Goal: Transaction & Acquisition: Purchase product/service

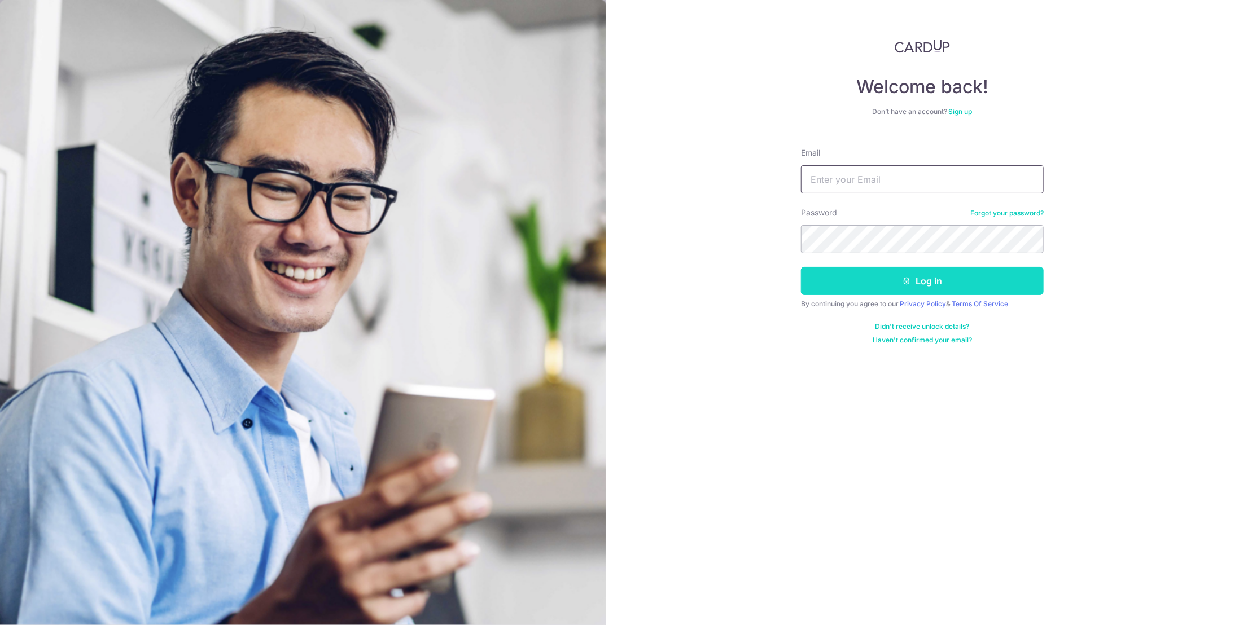
type input "faye@moya.com.sg"
click at [895, 276] on button "Log in" at bounding box center [922, 281] width 243 height 28
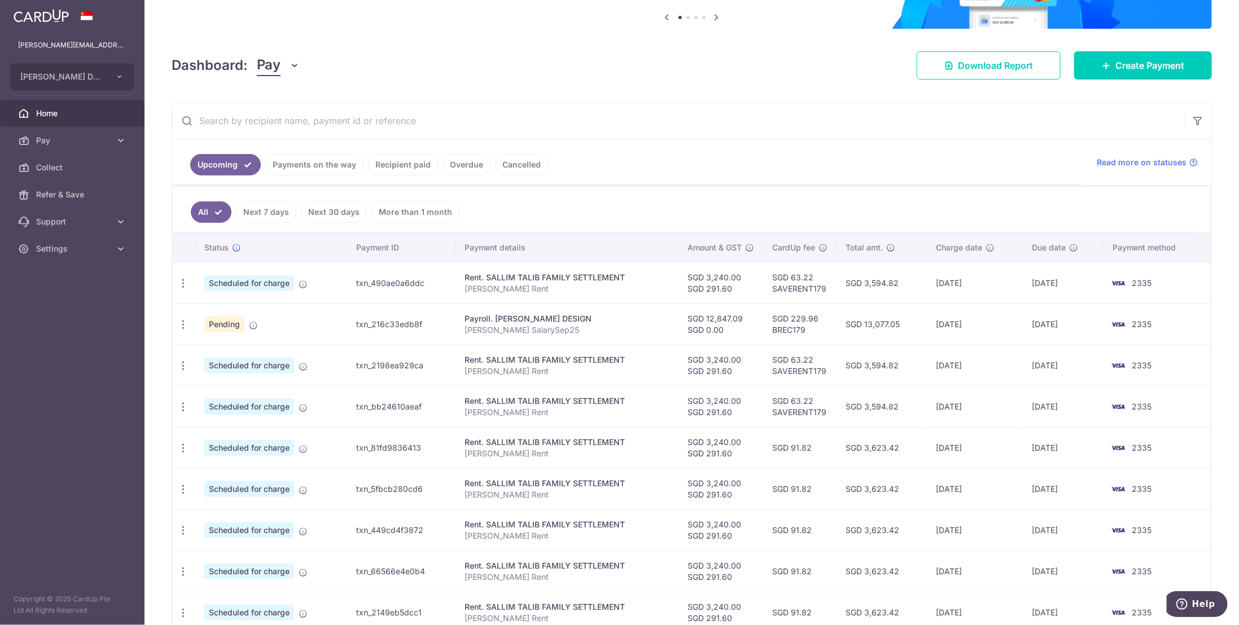
scroll to position [169, 0]
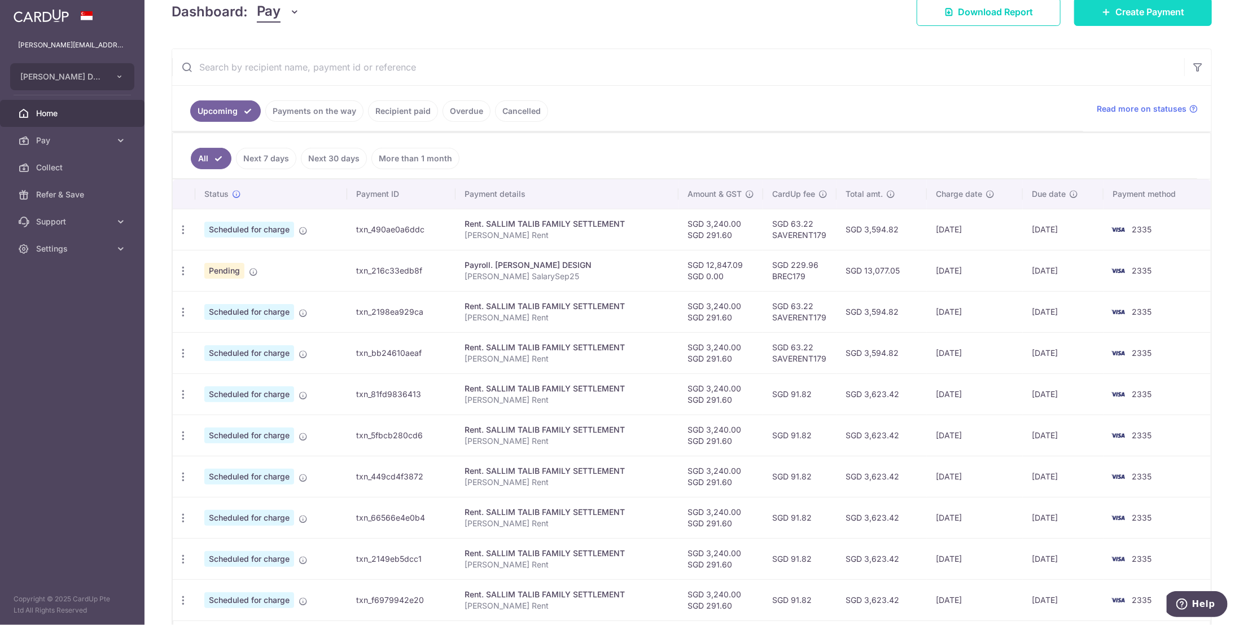
click at [1123, 12] on span "Create Payment" at bounding box center [1149, 12] width 69 height 14
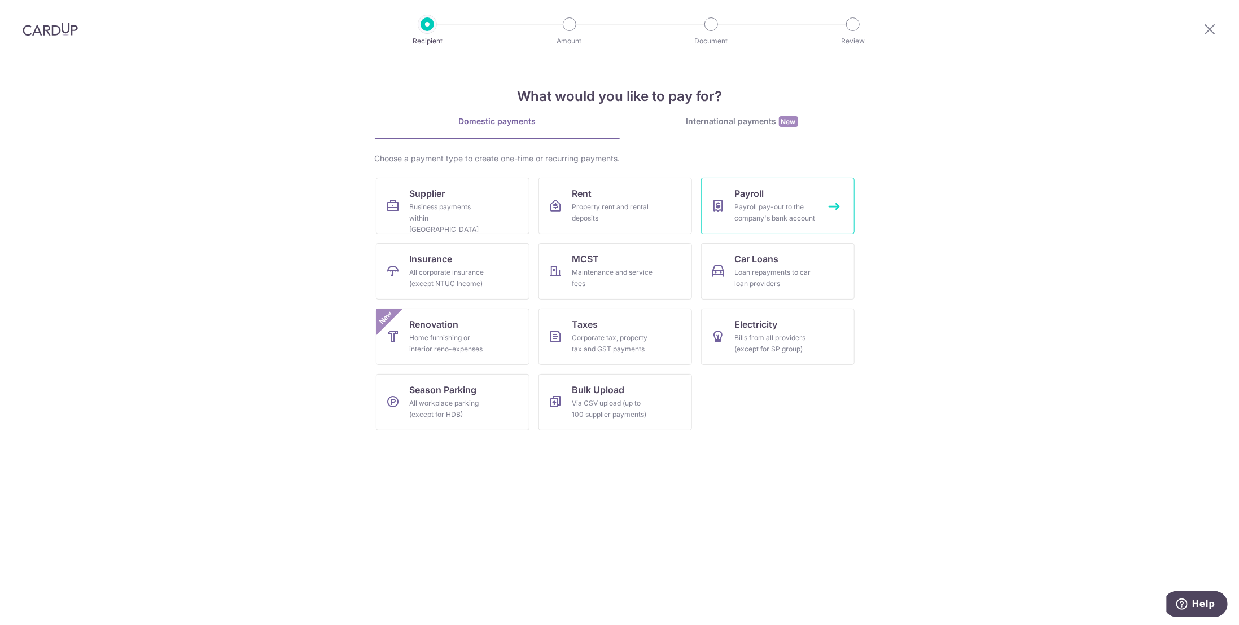
click at [751, 199] on span "Payroll" at bounding box center [749, 194] width 29 height 14
click at [770, 214] on div "Payroll pay-out to the company's bank account" at bounding box center [775, 212] width 81 height 23
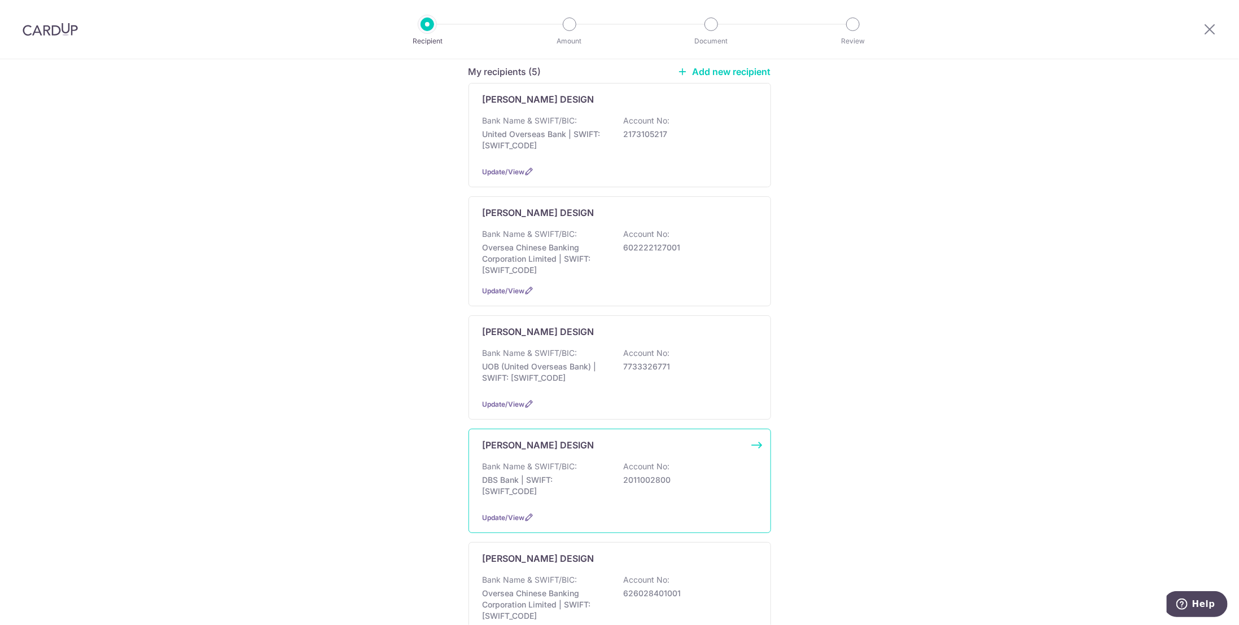
scroll to position [246, 0]
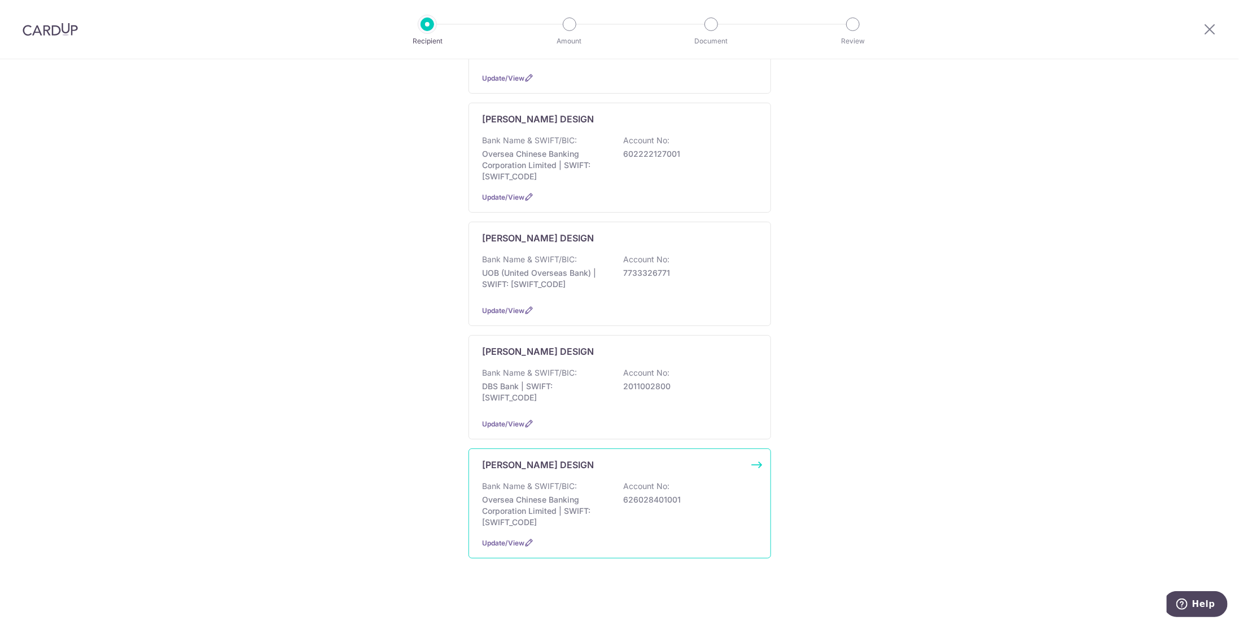
click at [659, 499] on p "626028401001" at bounding box center [687, 499] width 126 height 11
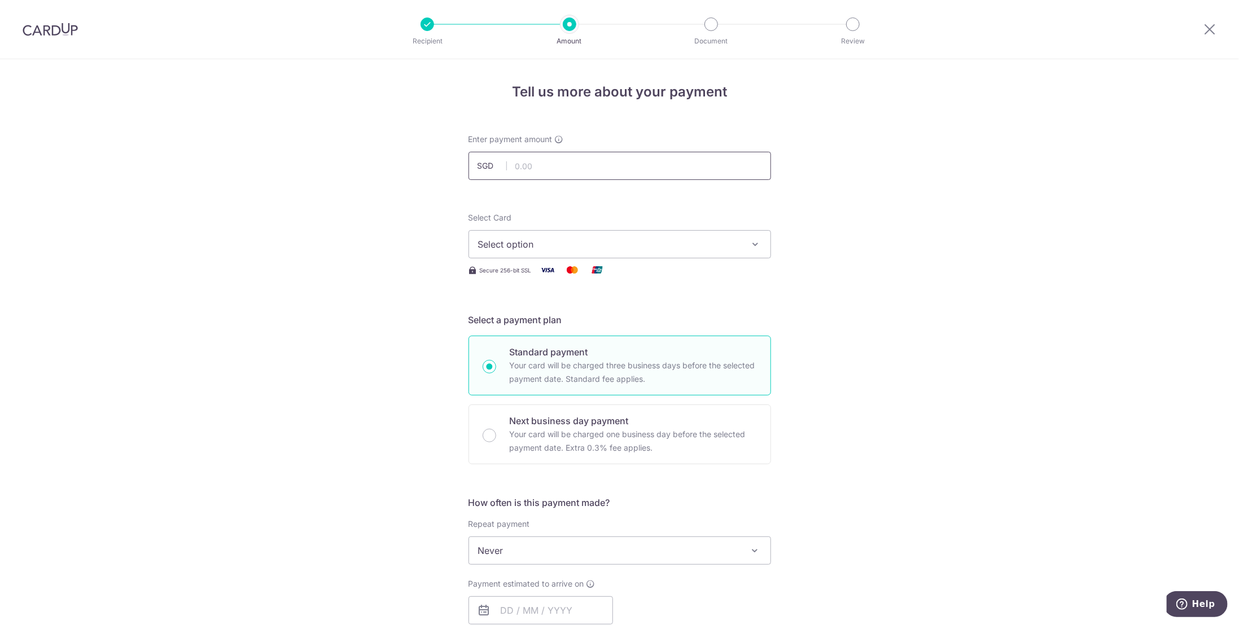
click at [536, 168] on input "text" at bounding box center [619, 166] width 302 height 28
paste input "7,624.00"
type input "7,624.00"
click at [362, 274] on div "Tell us more about your payment Enter payment amount SGD 7,624.00 7624.00 Selec…" at bounding box center [619, 601] width 1239 height 1085
click at [568, 245] on span "Select option" at bounding box center [609, 245] width 263 height 14
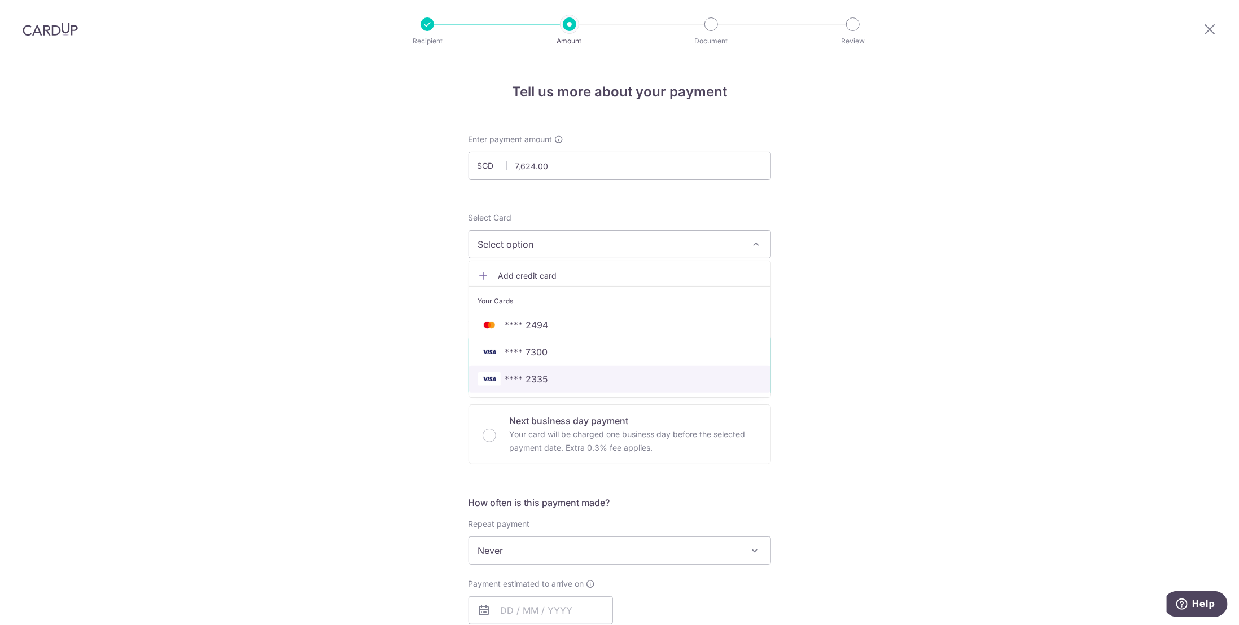
click at [540, 378] on span "**** 2335" at bounding box center [526, 379] width 43 height 14
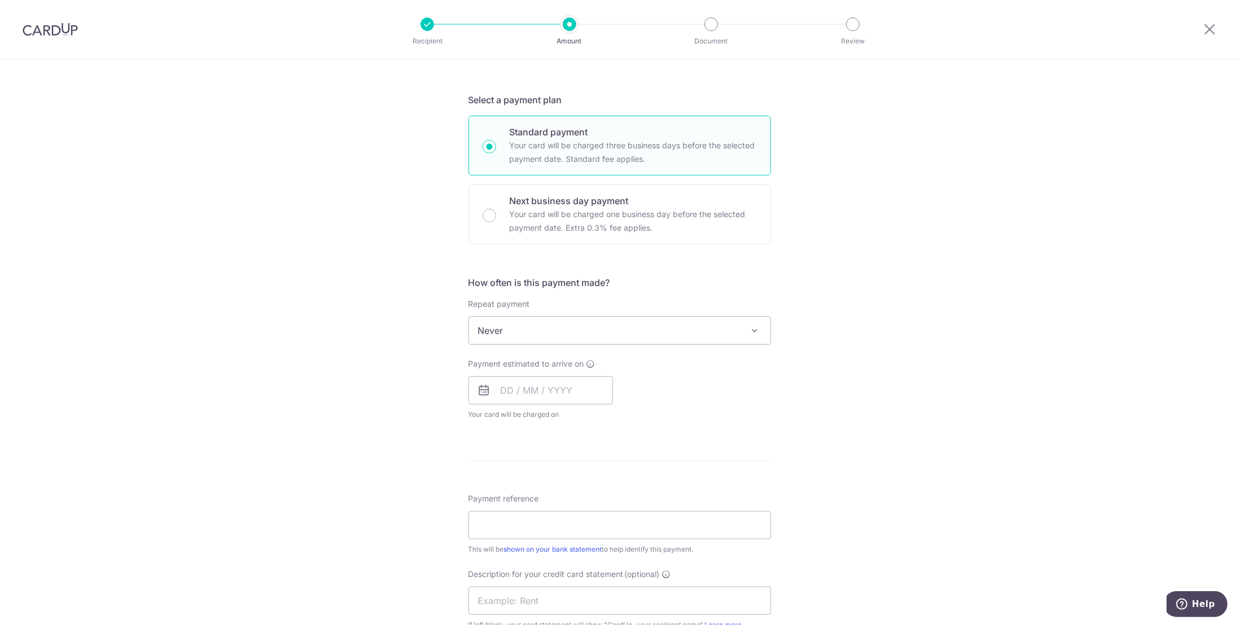
scroll to position [282, 0]
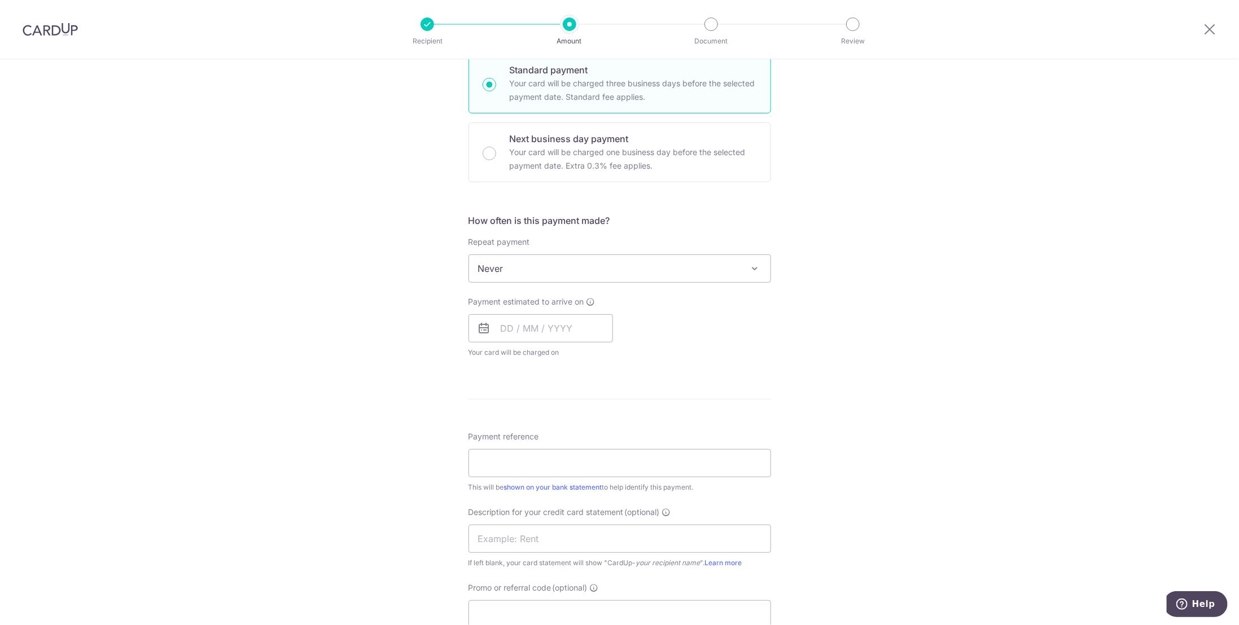
click at [751, 266] on span at bounding box center [755, 269] width 14 height 14
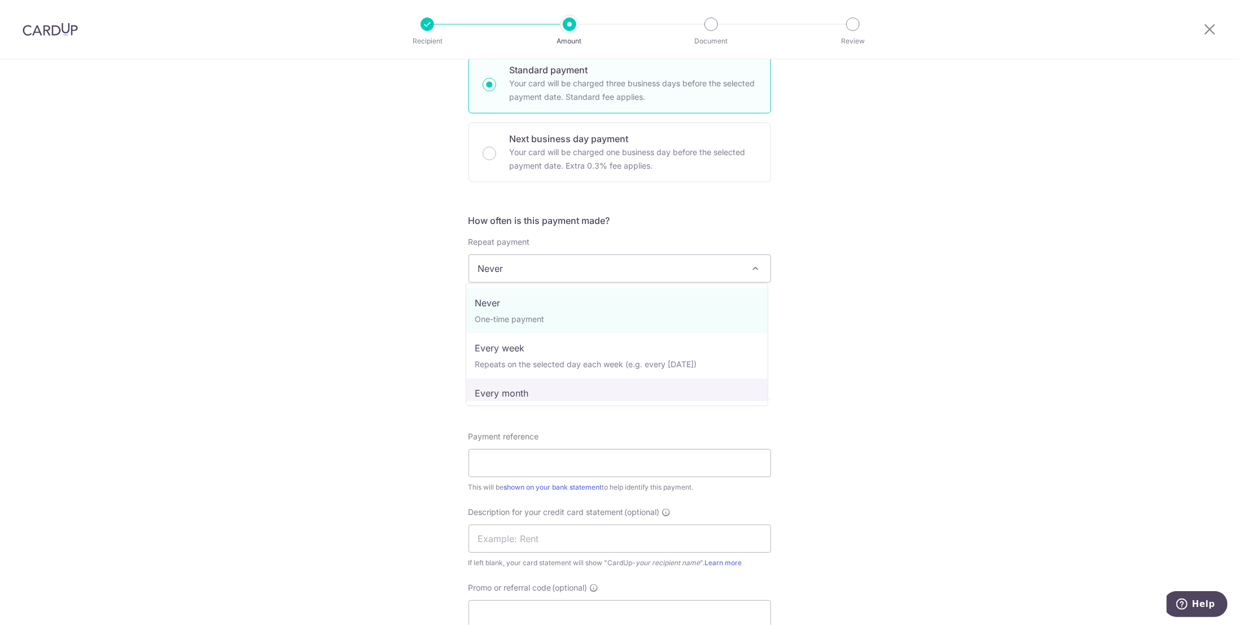
select select "3"
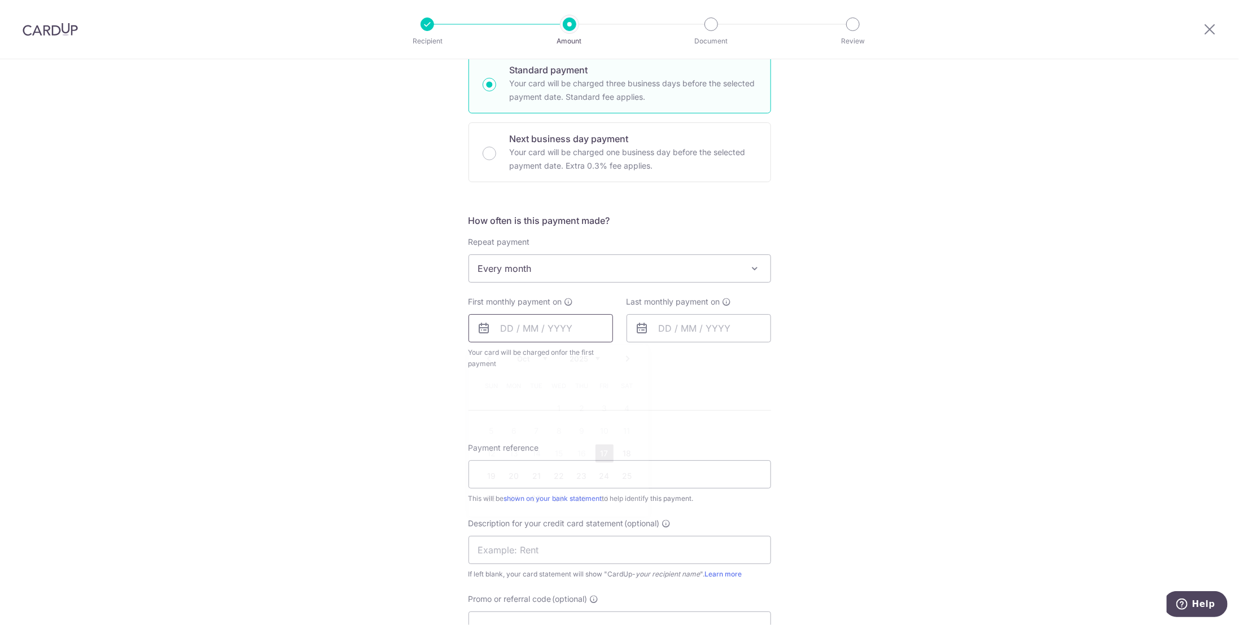
click at [505, 325] on input "text" at bounding box center [540, 328] width 144 height 28
drag, startPoint x: 599, startPoint y: 450, endPoint x: 642, endPoint y: 432, distance: 46.8
click at [599, 450] on link "17" at bounding box center [604, 454] width 18 height 18
type input "17/10/2025"
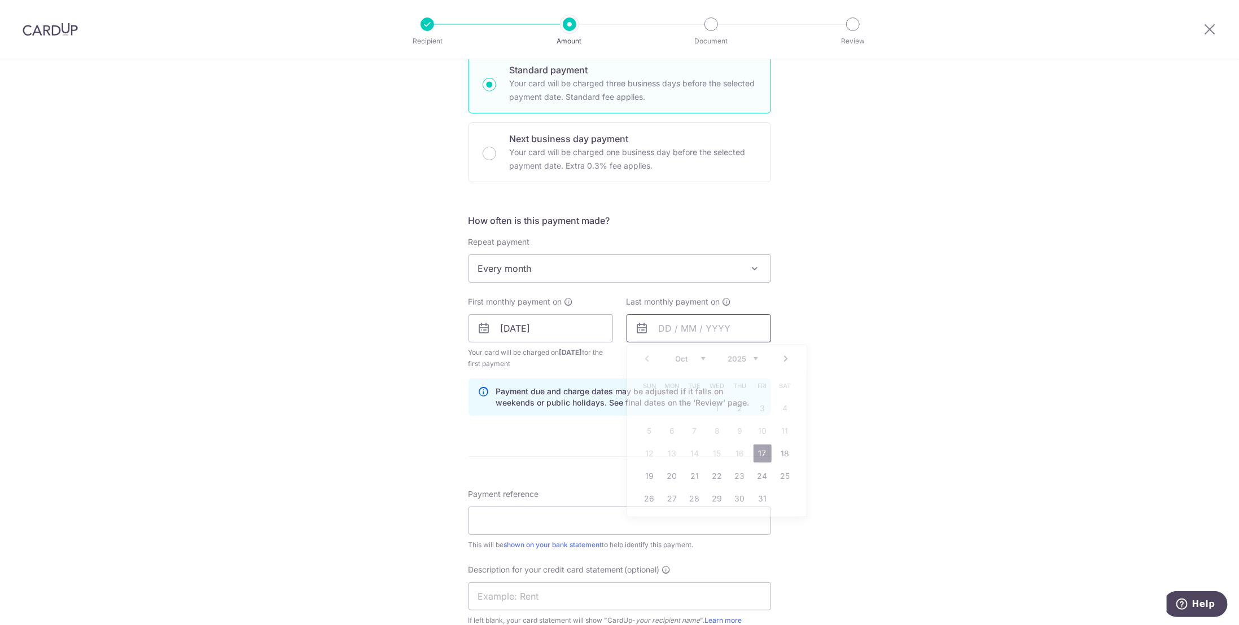
click at [677, 322] on input "text" at bounding box center [698, 328] width 144 height 28
click at [782, 356] on link "Next" at bounding box center [786, 359] width 14 height 14
click at [739, 431] on link "11" at bounding box center [740, 431] width 18 height 18
type input "11/12/2025"
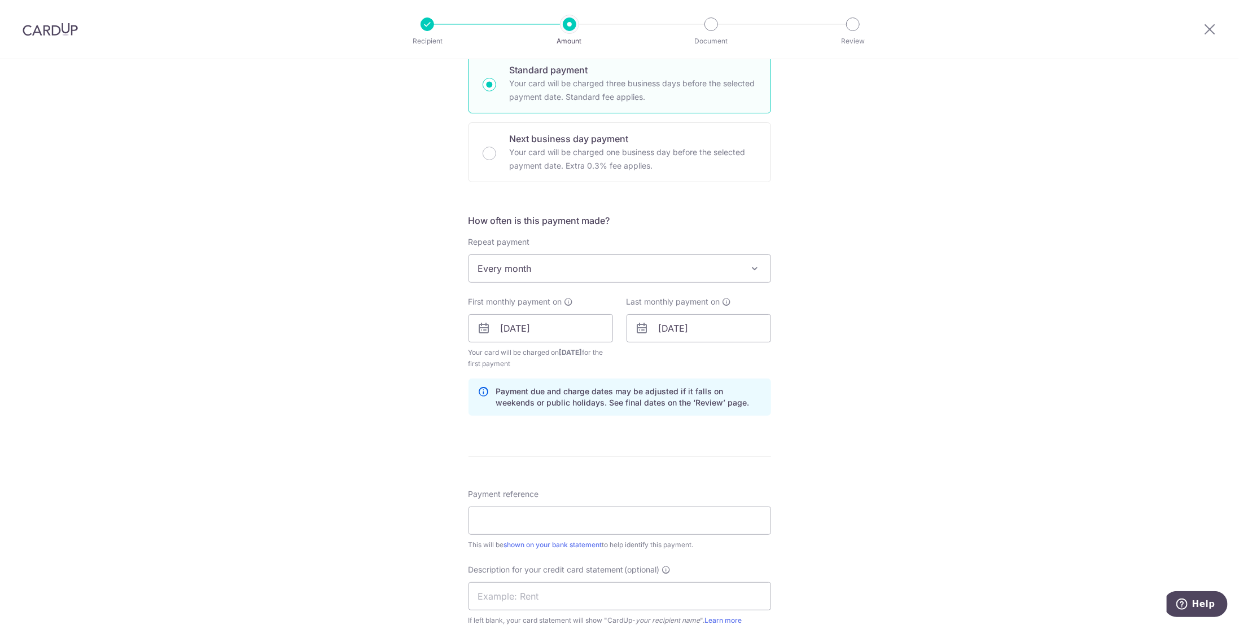
click at [830, 429] on div "Tell us more about your payment Enter payment amount SGD 7,624.00 7624.00 Selec…" at bounding box center [619, 348] width 1239 height 1143
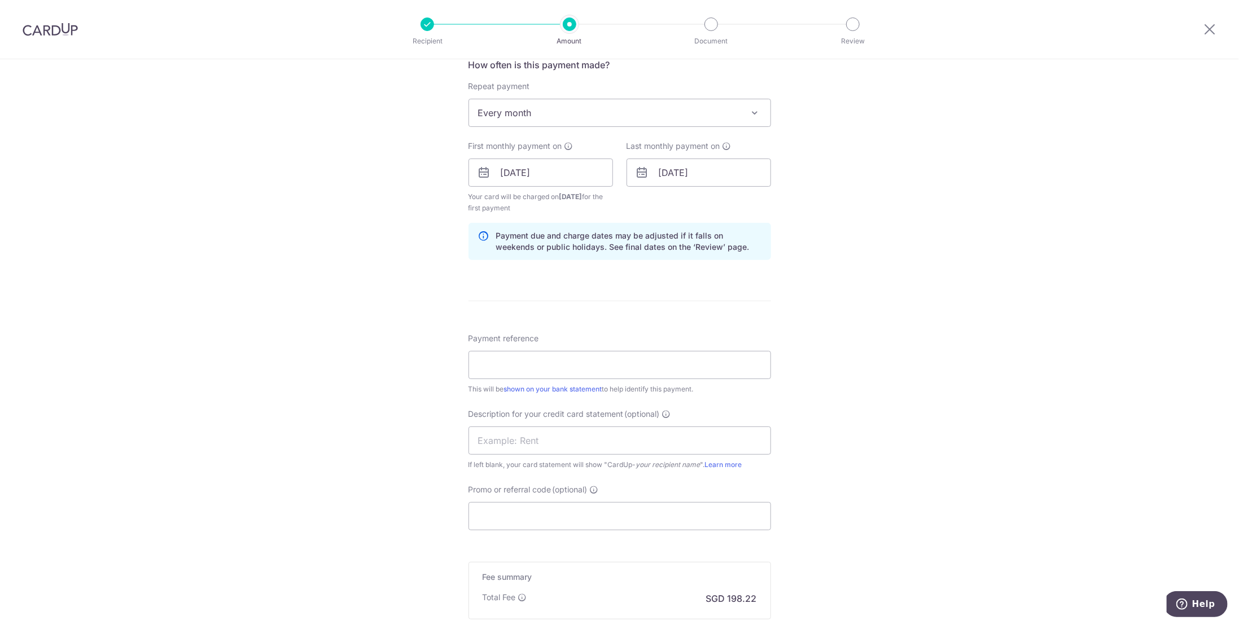
scroll to position [451, 0]
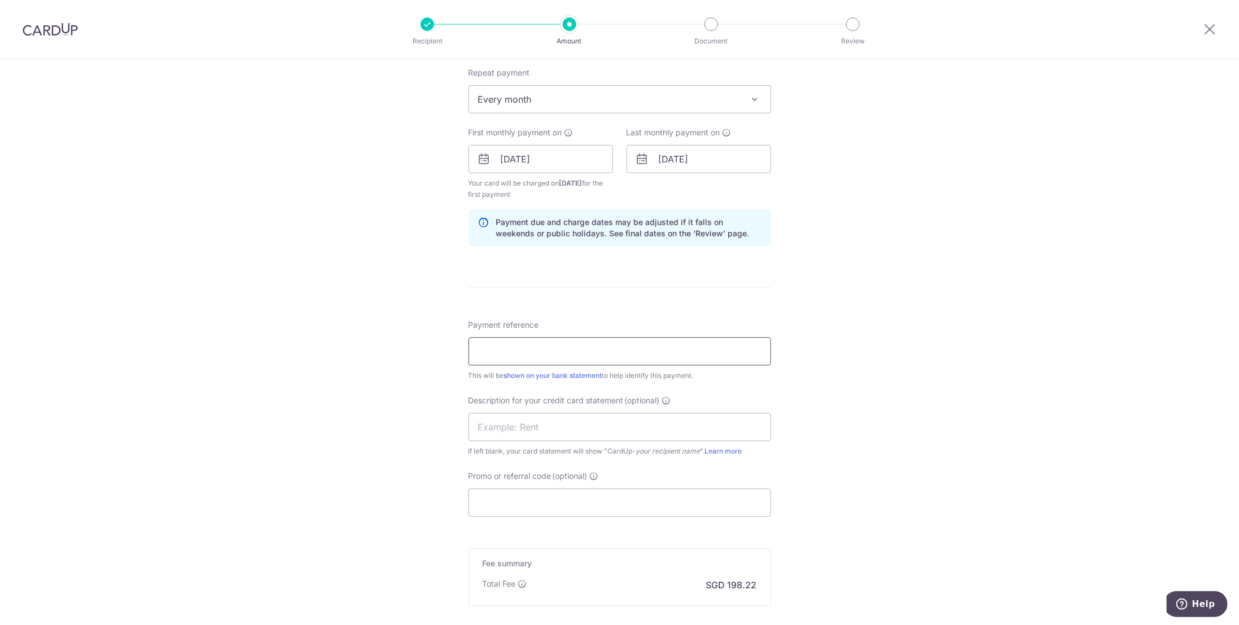
click at [558, 345] on input "Payment reference" at bounding box center [619, 351] width 302 height 28
type input "MOYA CPF"
click at [547, 429] on input "text" at bounding box center [619, 427] width 302 height 28
type input "N"
type input "MOYA Sep25 CPF"
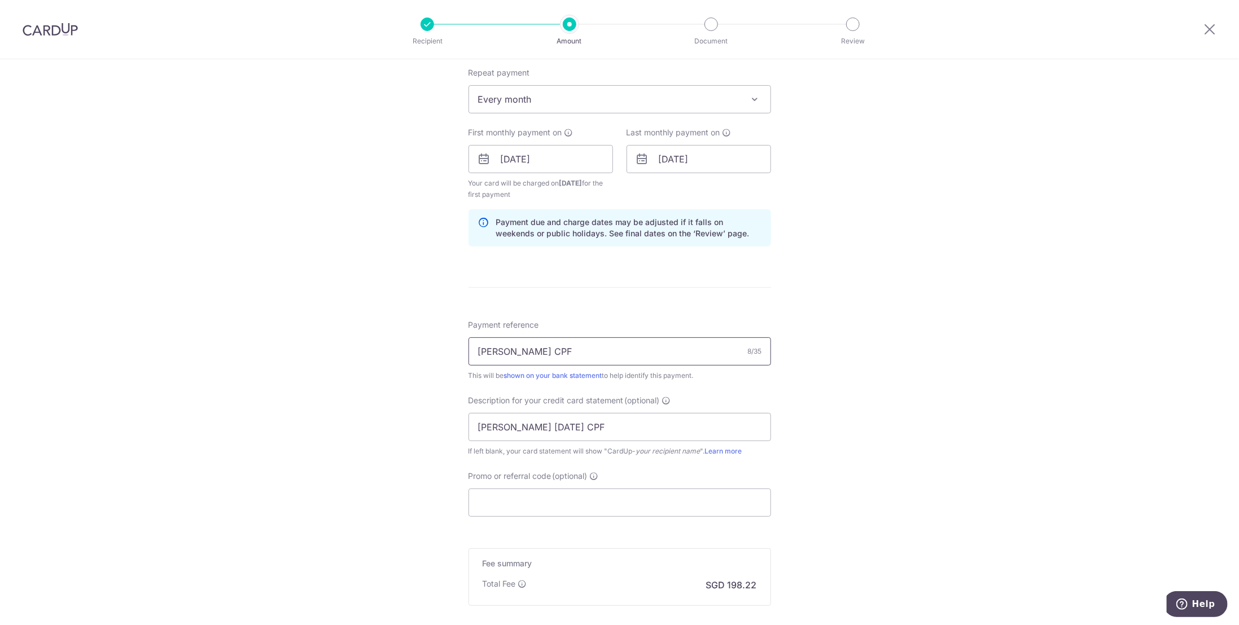
click at [505, 347] on input "MOYA CPF" at bounding box center [619, 351] width 302 height 28
click at [518, 349] on input "MOYA Sep CPF" at bounding box center [619, 351] width 302 height 28
type input "MOYA Sep25 CPF"
click at [415, 403] on div "Tell us more about your payment Enter payment amount SGD 7,624.00 7624.00 Selec…" at bounding box center [619, 179] width 1239 height 1143
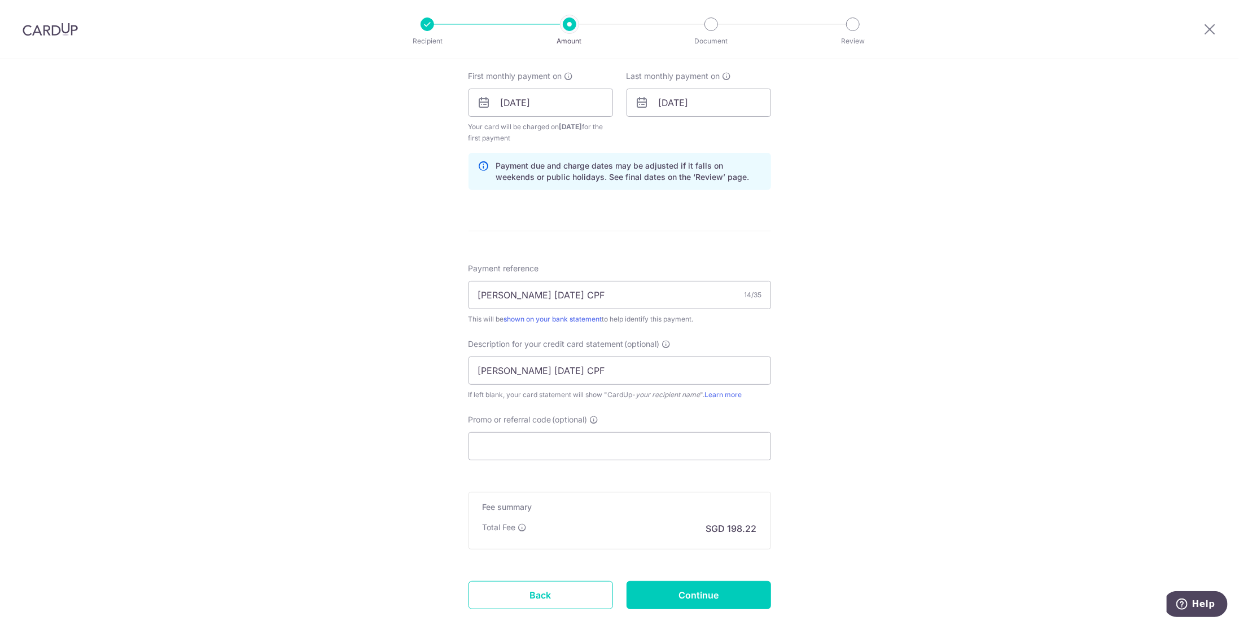
scroll to position [573, 0]
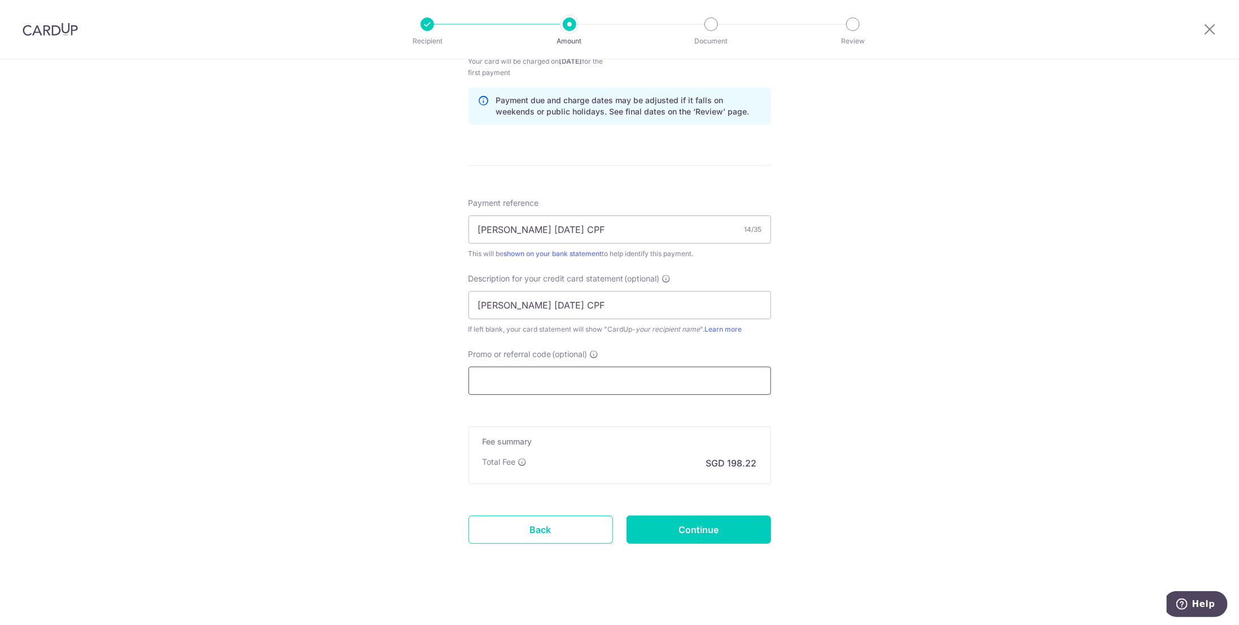
click at [508, 380] on input "Promo or referral code (optional)" at bounding box center [619, 381] width 302 height 28
paste input "BREC179"
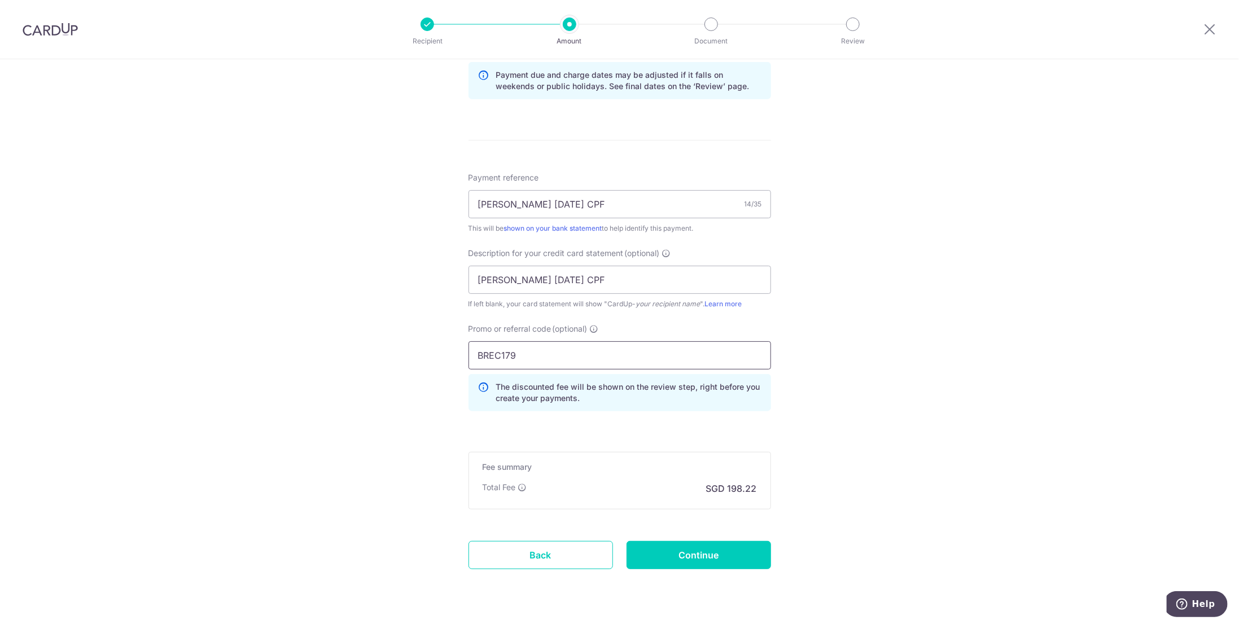
scroll to position [624, 0]
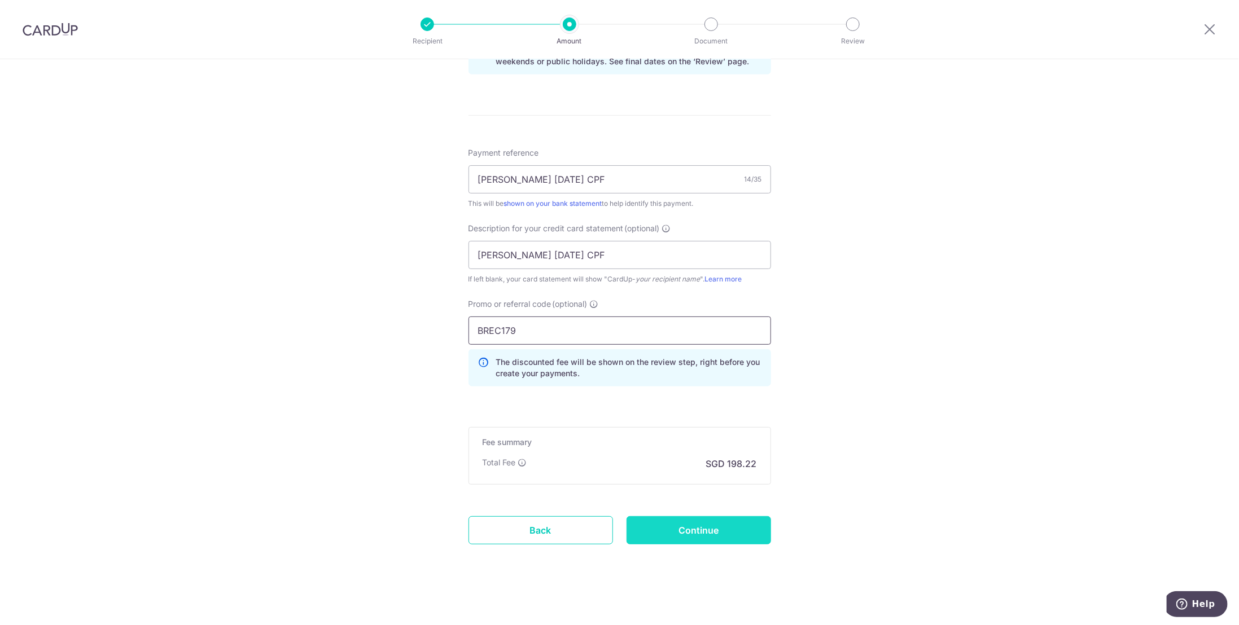
type input "BREC179"
click at [701, 527] on input "Continue" at bounding box center [698, 530] width 144 height 28
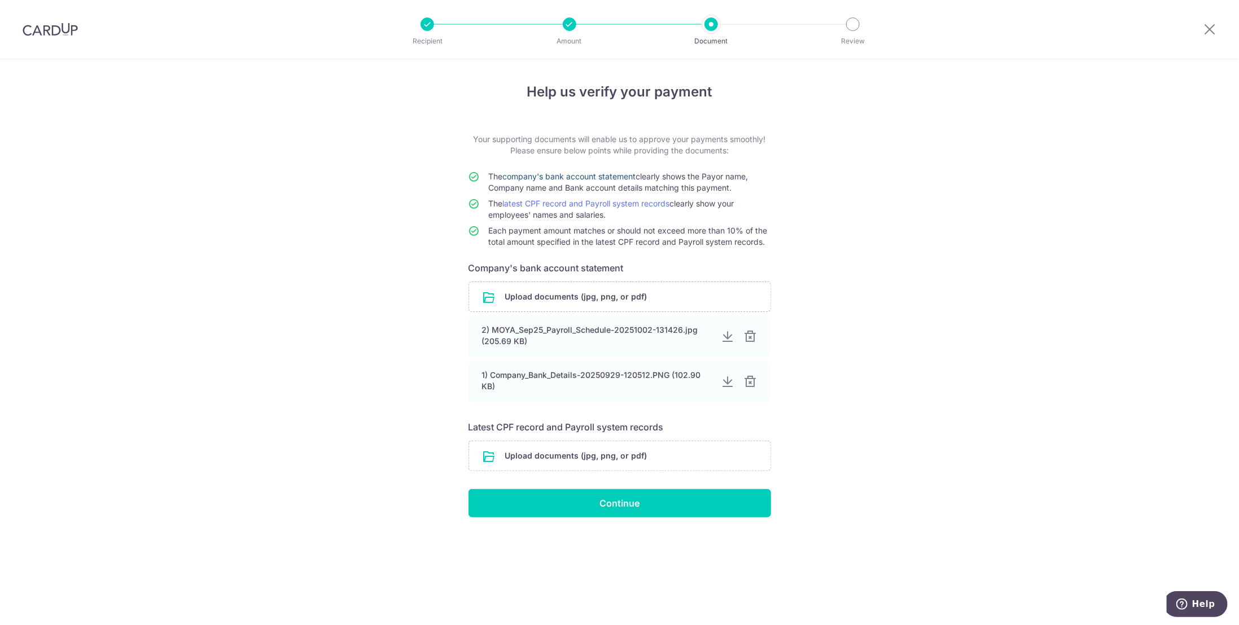
click at [560, 175] on link "company's bank account statement" at bounding box center [569, 177] width 133 height 10
click at [556, 455] on input "file" at bounding box center [619, 455] width 301 height 29
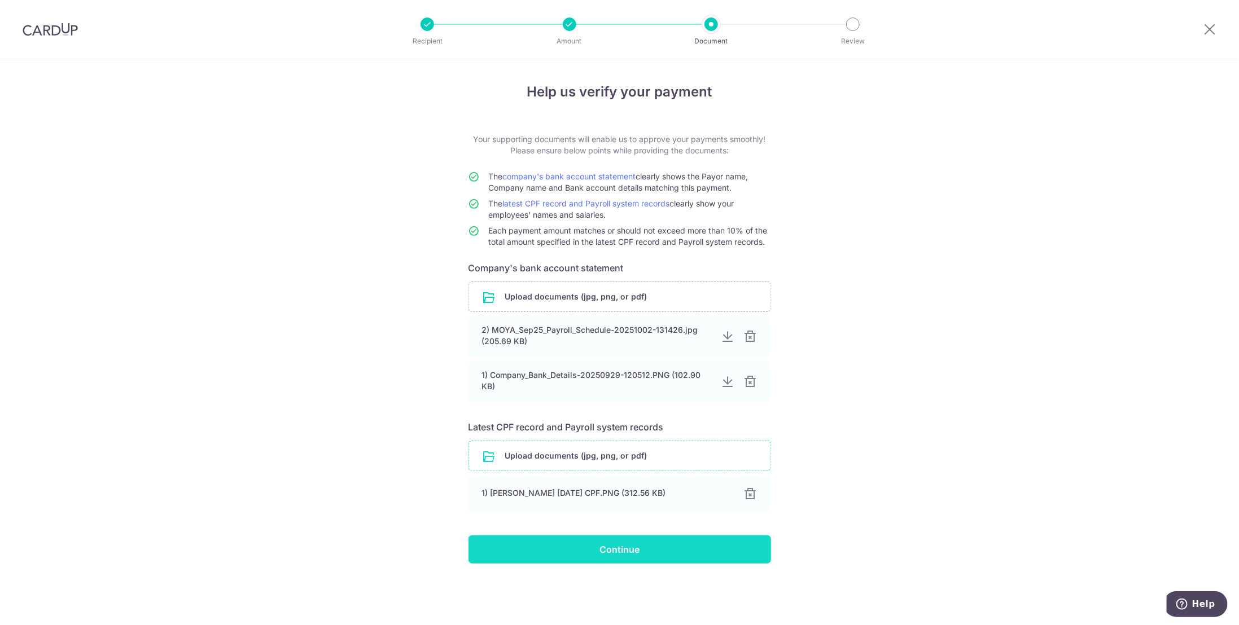
click at [626, 550] on input "Continue" at bounding box center [619, 550] width 302 height 28
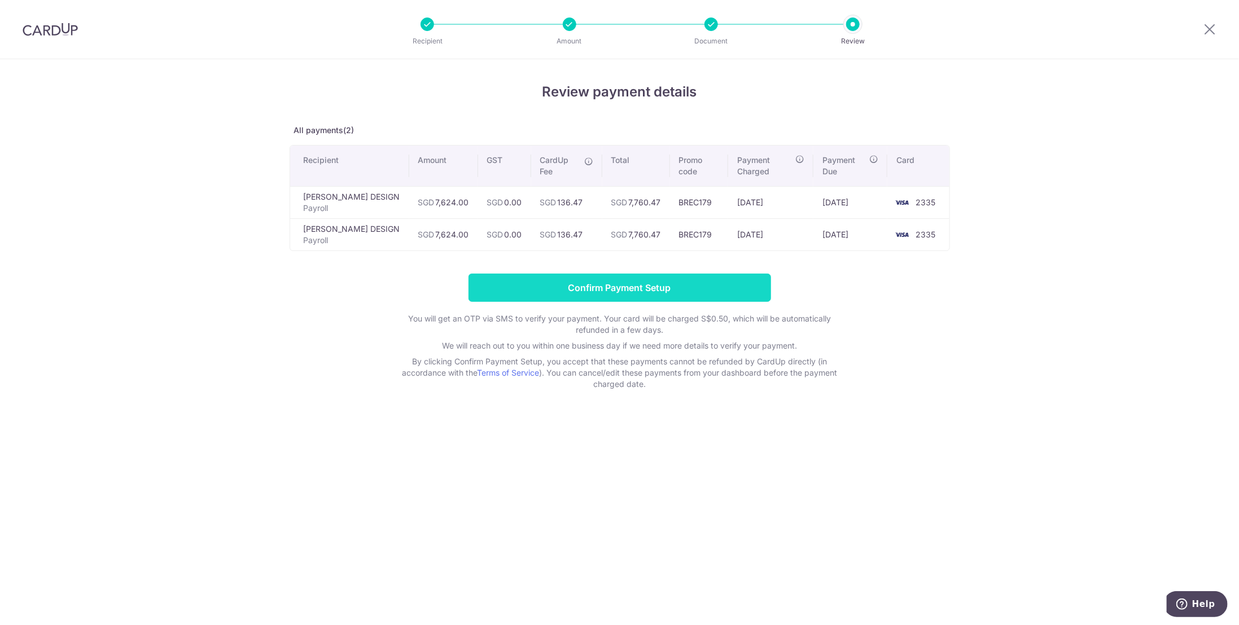
click at [632, 274] on input "Confirm Payment Setup" at bounding box center [619, 288] width 302 height 28
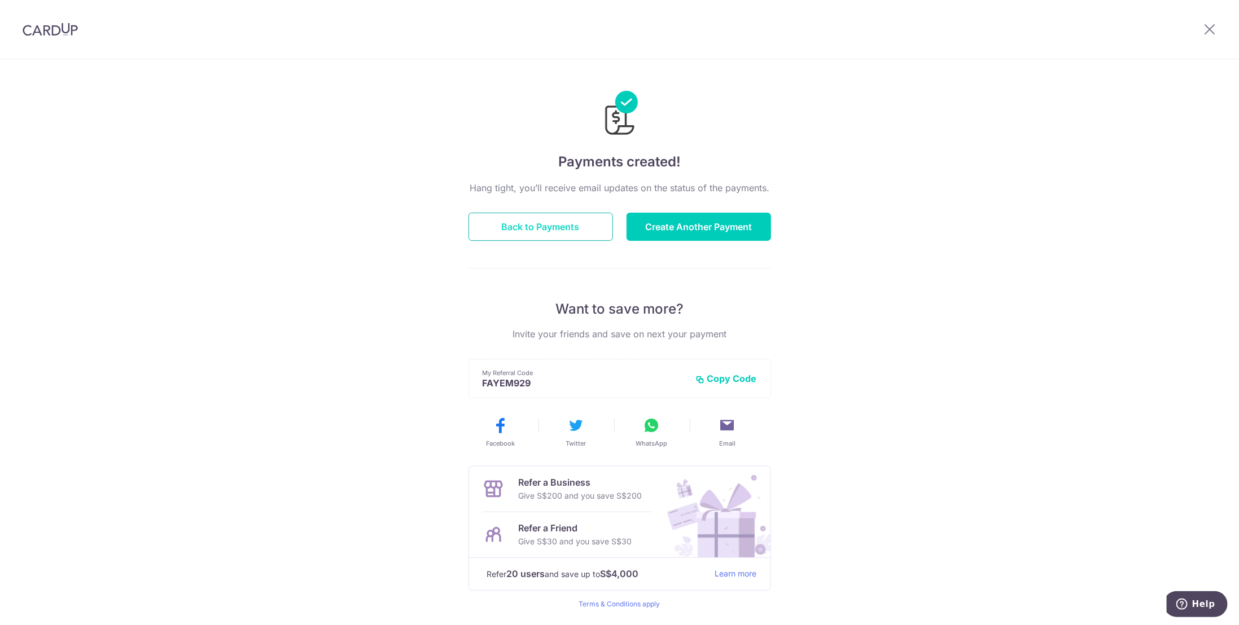
click at [553, 220] on button "Back to Payments" at bounding box center [540, 227] width 144 height 28
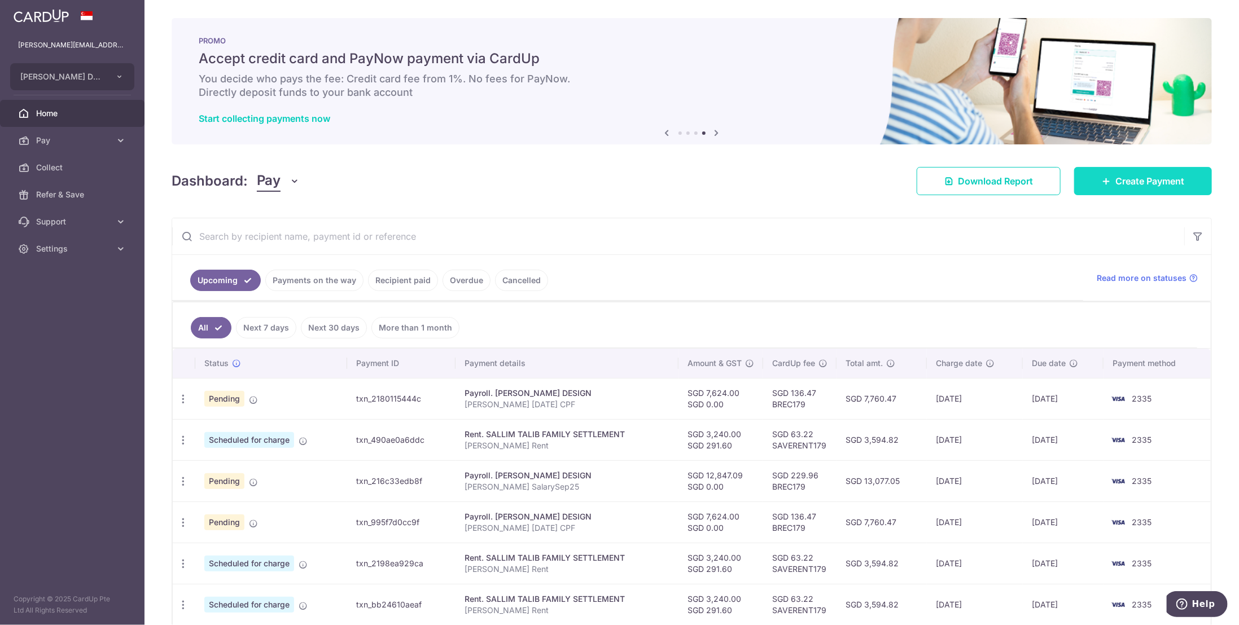
click at [1126, 183] on span "Create Payment" at bounding box center [1149, 181] width 69 height 14
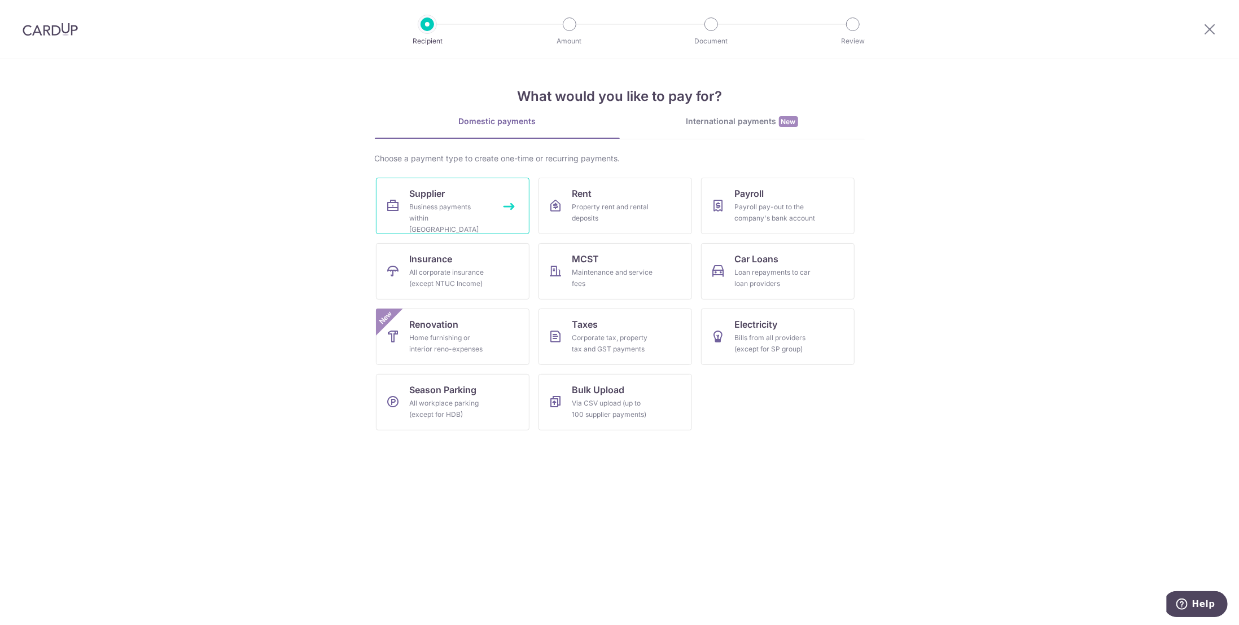
click at [442, 201] on div "Business payments within Singapore" at bounding box center [450, 218] width 81 height 34
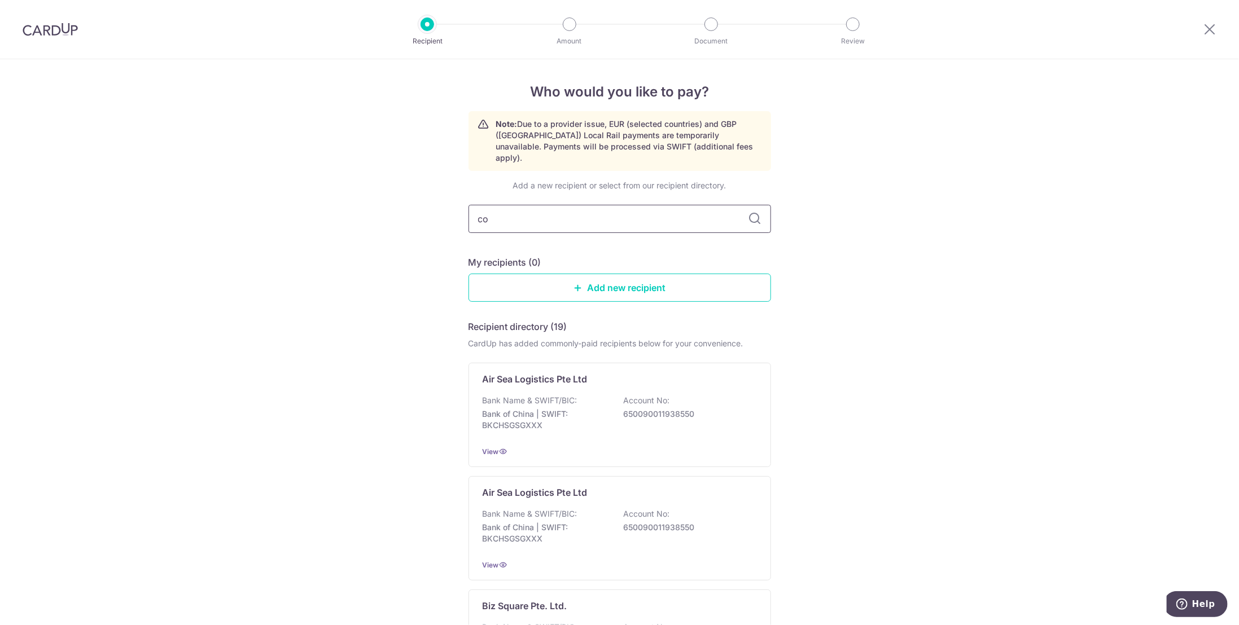
type input "cop"
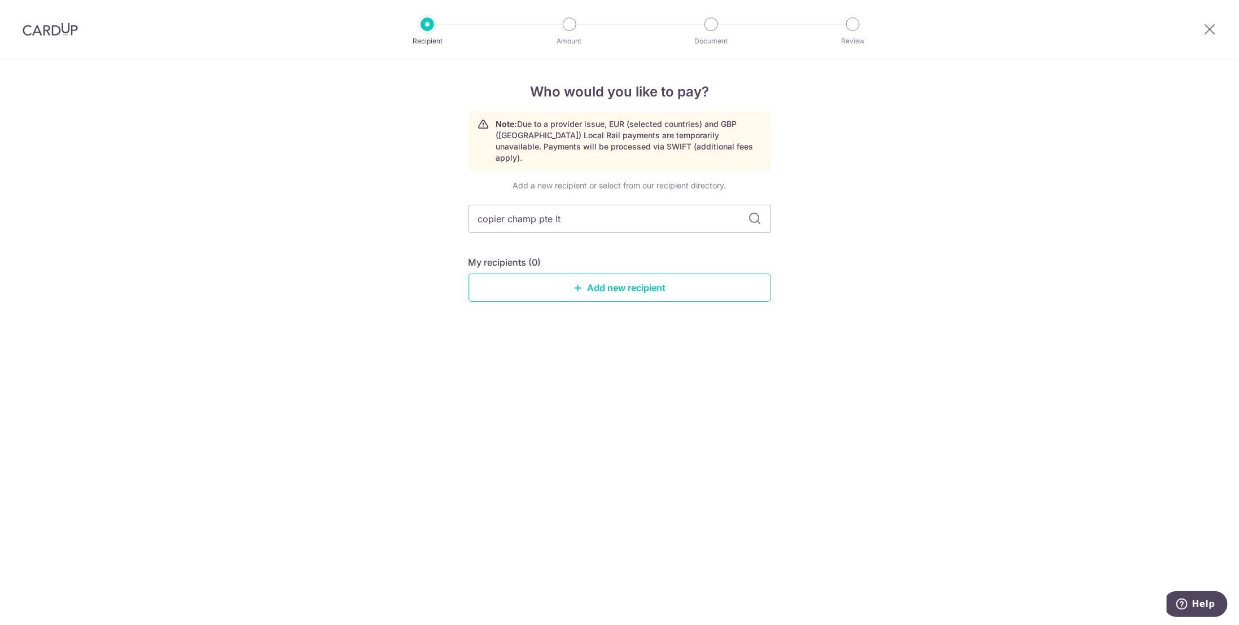
type input "copier champ pte ltd"
drag, startPoint x: 482, startPoint y: 208, endPoint x: 467, endPoint y: 209, distance: 14.8
click at [467, 209] on div "Who would you like to pay? Note: Due to a provider issue, EUR (selected countri…" at bounding box center [619, 342] width 1239 height 566
type input "Copier champ pte ltd"
click at [513, 205] on input "Copier champ pte ltd" at bounding box center [619, 219] width 302 height 28
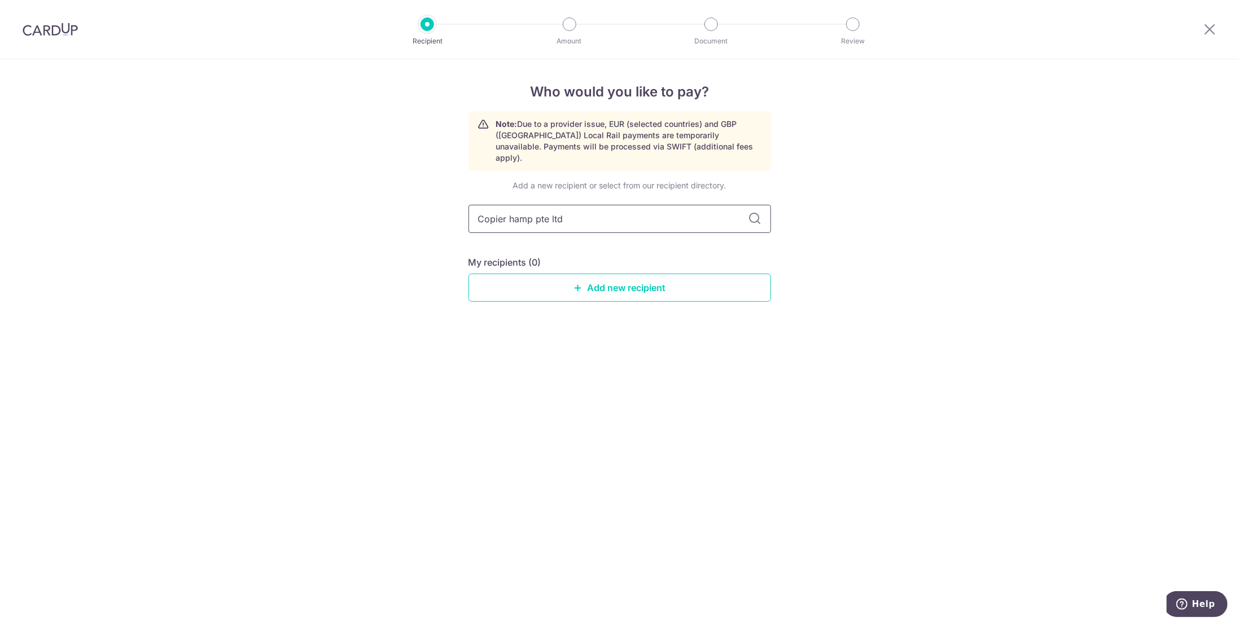
type input "Copier Champ pte ltd"
click at [547, 208] on input "Copier Champ pte ltd" at bounding box center [619, 219] width 302 height 28
type input "Copier Champ Pte ltd"
click at [560, 206] on input "Copier Champ Pte ltd" at bounding box center [619, 219] width 302 height 28
type input "Copier Champ Pte Ltd"
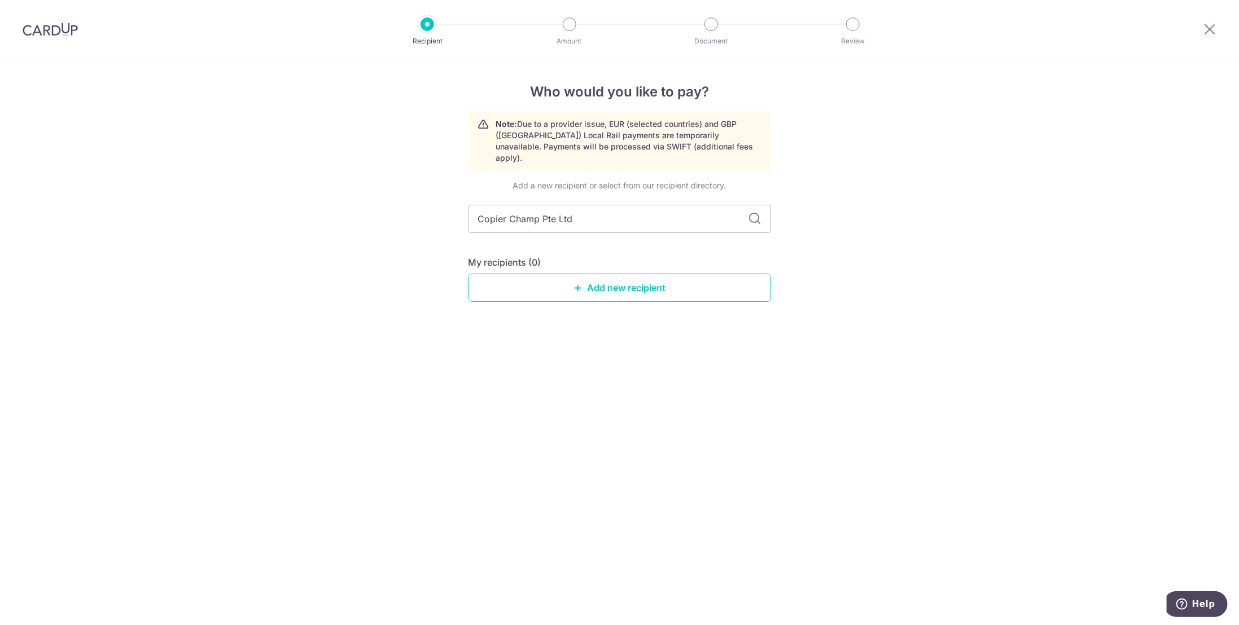
click at [626, 391] on div "Who would you like to pay? Note: Due to a provider issue, EUR (selected countri…" at bounding box center [619, 342] width 1239 height 566
click at [753, 212] on icon at bounding box center [755, 219] width 14 height 14
click at [615, 277] on link "Add new recipient" at bounding box center [619, 288] width 302 height 28
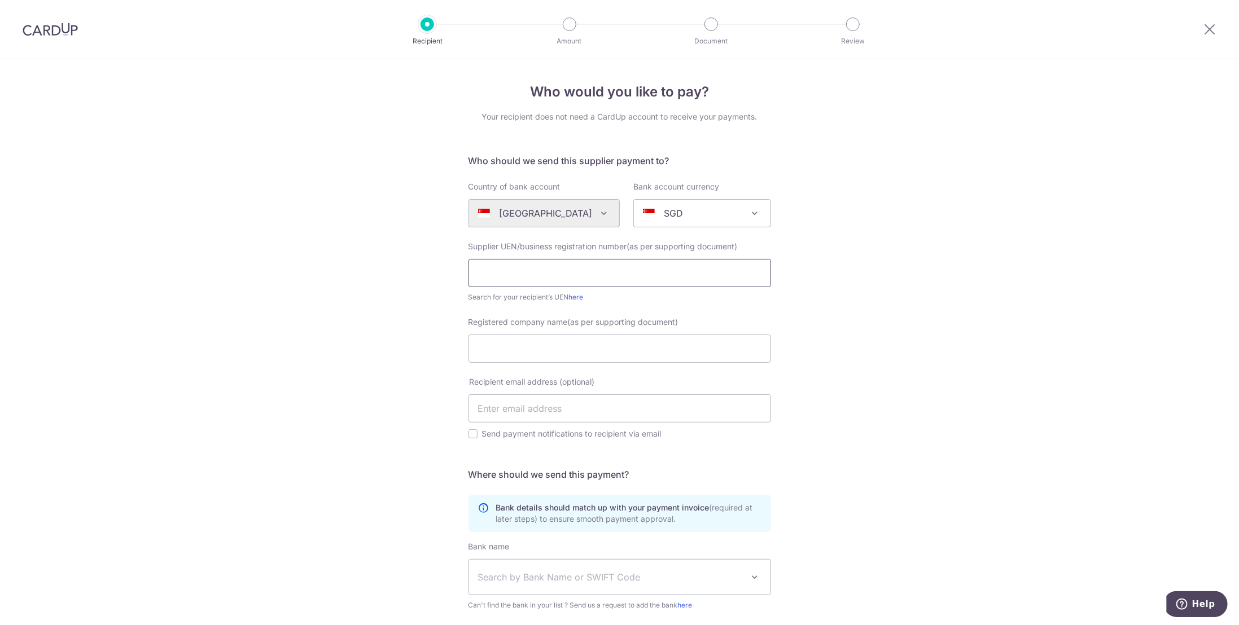
click at [495, 280] on input "text" at bounding box center [619, 273] width 302 height 28
paste input "201713866N"
type input "201713866N"
click at [391, 363] on div "Who would you like to pay? Your recipient does not need a CardUp account to rec…" at bounding box center [619, 410] width 1239 height 702
click at [486, 349] on input "Registered company name(as per supporting document)" at bounding box center [619, 349] width 302 height 28
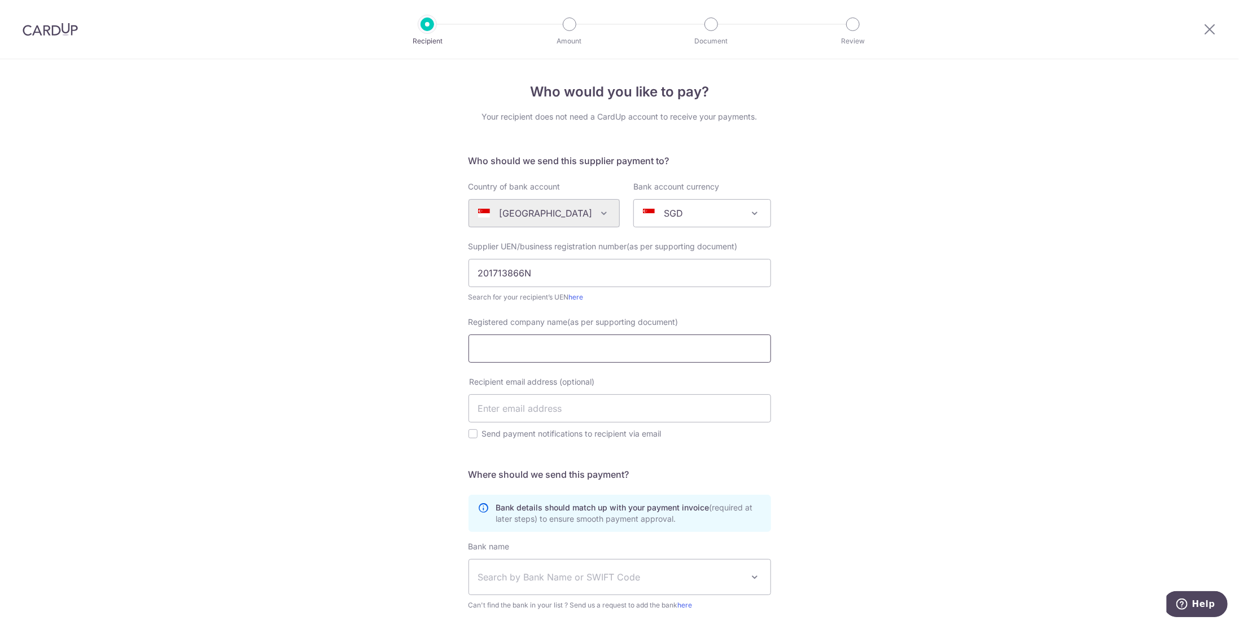
paste input "Copier Champ Pte Ltd"
type input "Copier Champ Pte Ltd"
click at [301, 411] on div "Who would you like to pay? Your recipient does not need a CardUp account to rec…" at bounding box center [619, 410] width 1239 height 702
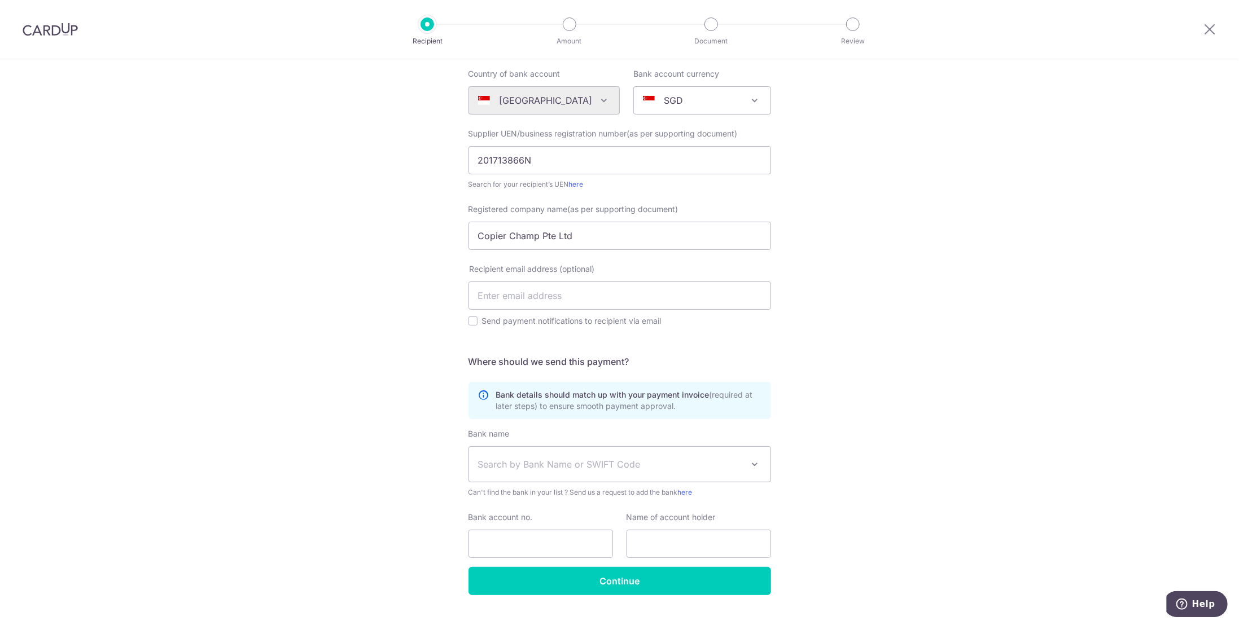
scroll to position [135, 0]
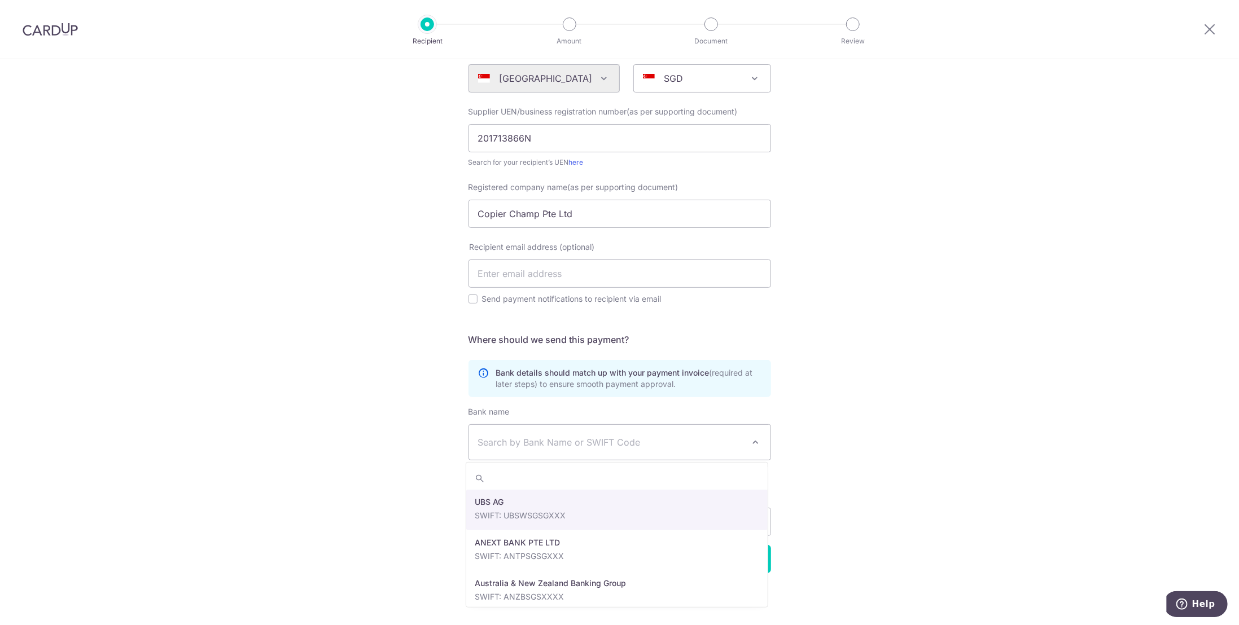
click at [492, 441] on span "Search by Bank Name or SWIFT Code" at bounding box center [610, 443] width 265 height 14
type input "dbs"
select select "6"
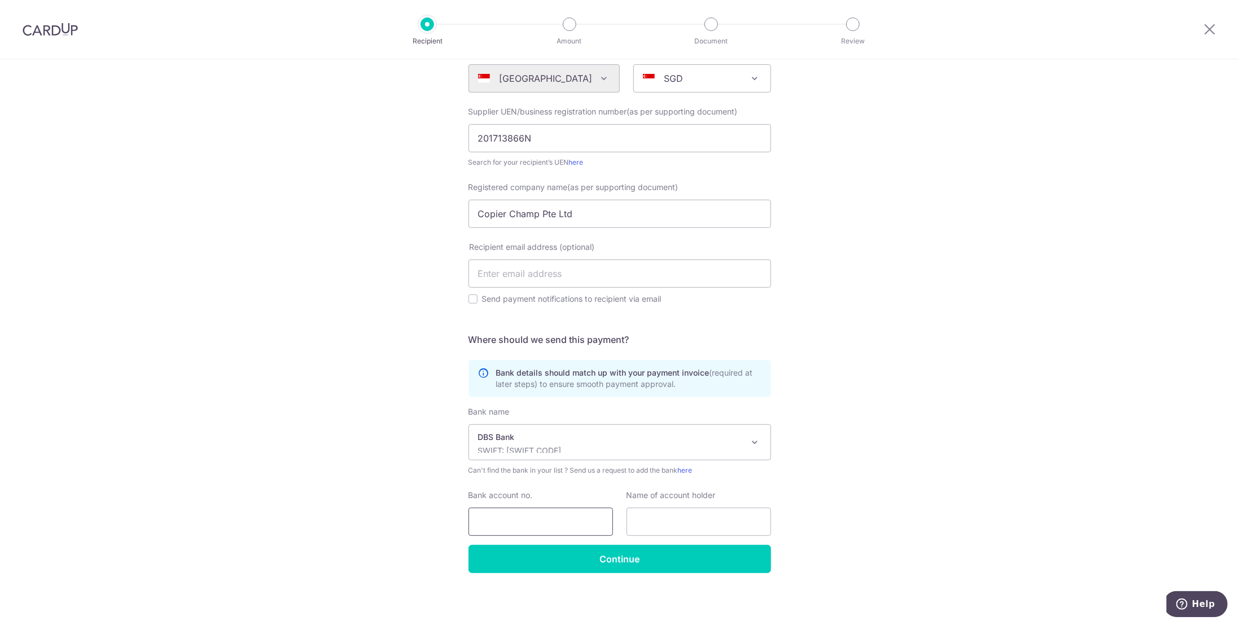
click at [493, 518] on input "Bank account no." at bounding box center [540, 522] width 144 height 28
paste input "No. 0724574916"
drag, startPoint x: 492, startPoint y: 519, endPoint x: 414, endPoint y: 508, distance: 78.6
click at [420, 514] on div "Who would you like to pay? Your recipient does not need a CardUp account to rec…" at bounding box center [619, 275] width 1239 height 702
type input "0724574916"
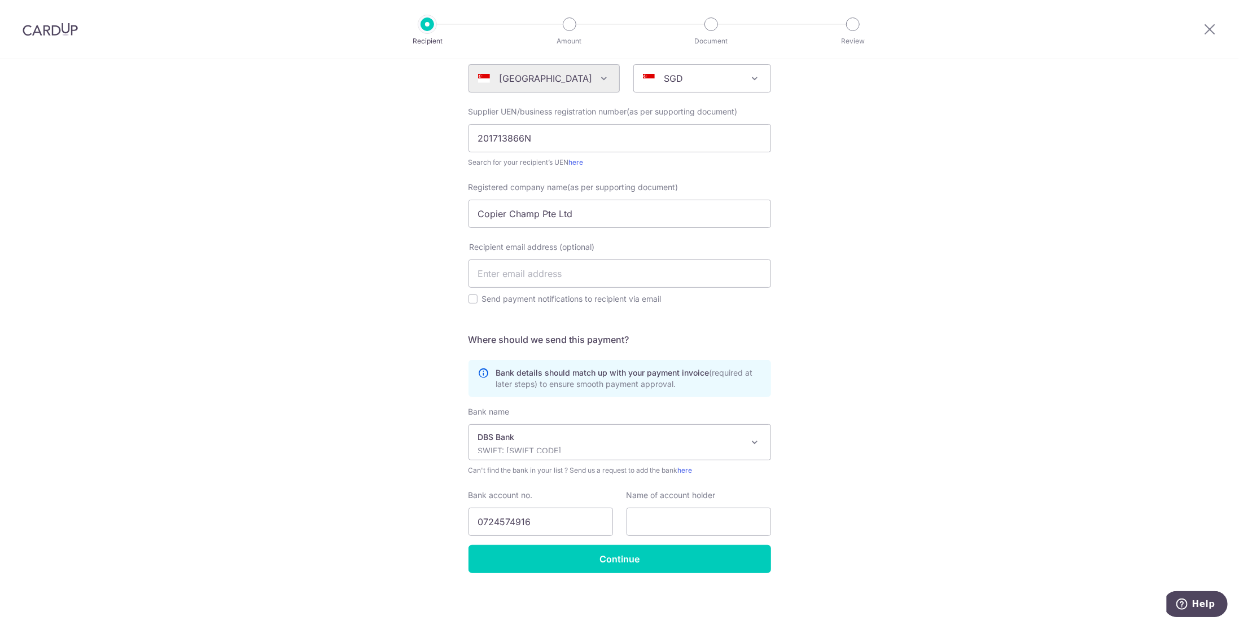
click at [411, 432] on div "Who would you like to pay? Your recipient does not need a CardUp account to rec…" at bounding box center [619, 275] width 1239 height 702
click at [651, 523] on input "text" at bounding box center [698, 522] width 144 height 28
paste input "Copier Champ Pte Ltd"
type input "Copier Champ Pte Ltd"
click at [956, 529] on div "Who would you like to pay? Your recipient does not need a CardUp account to rec…" at bounding box center [619, 275] width 1239 height 702
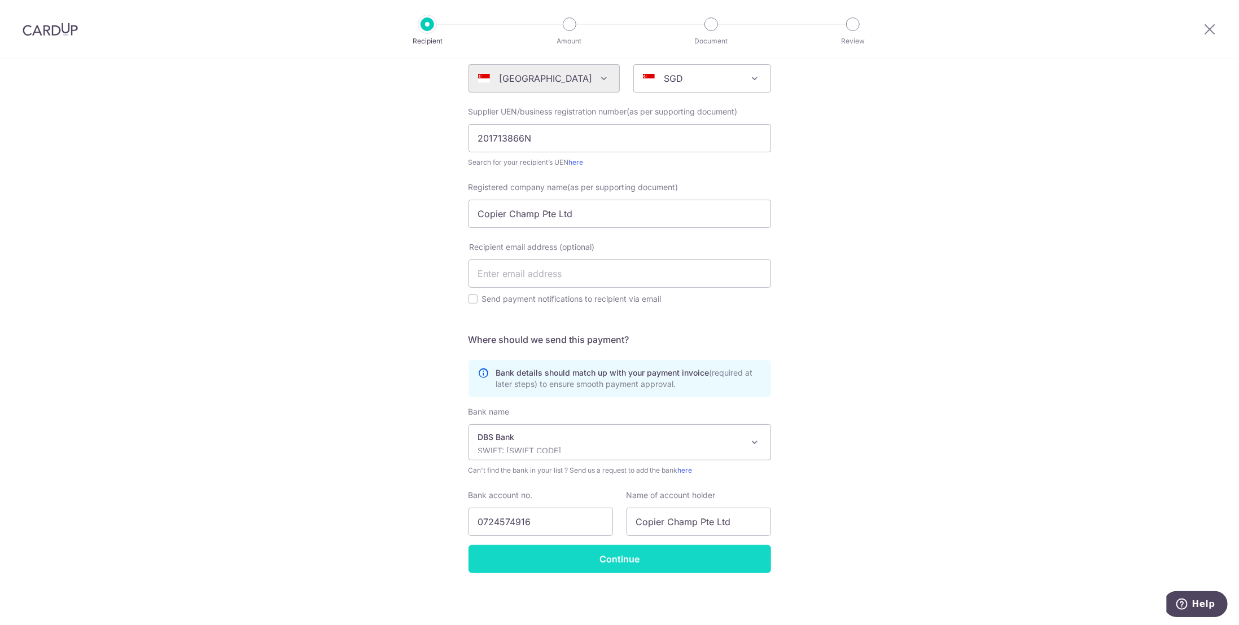
click at [606, 559] on input "Continue" at bounding box center [619, 559] width 302 height 28
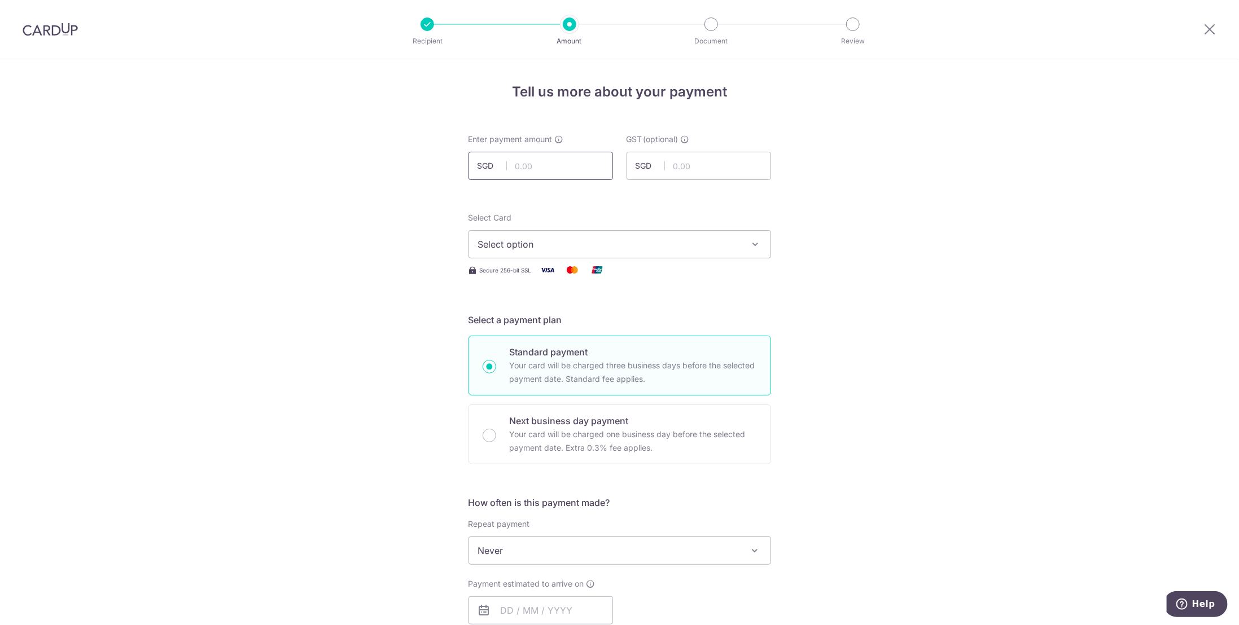
click at [545, 160] on input "text" at bounding box center [540, 166] width 144 height 28
paste input "360.90"
type input "360.90"
click at [375, 199] on div "Tell us more about your payment Enter payment amount SGD 360.90 360.90 GST (opt…" at bounding box center [619, 607] width 1239 height 1097
click at [753, 247] on icon "button" at bounding box center [755, 244] width 11 height 11
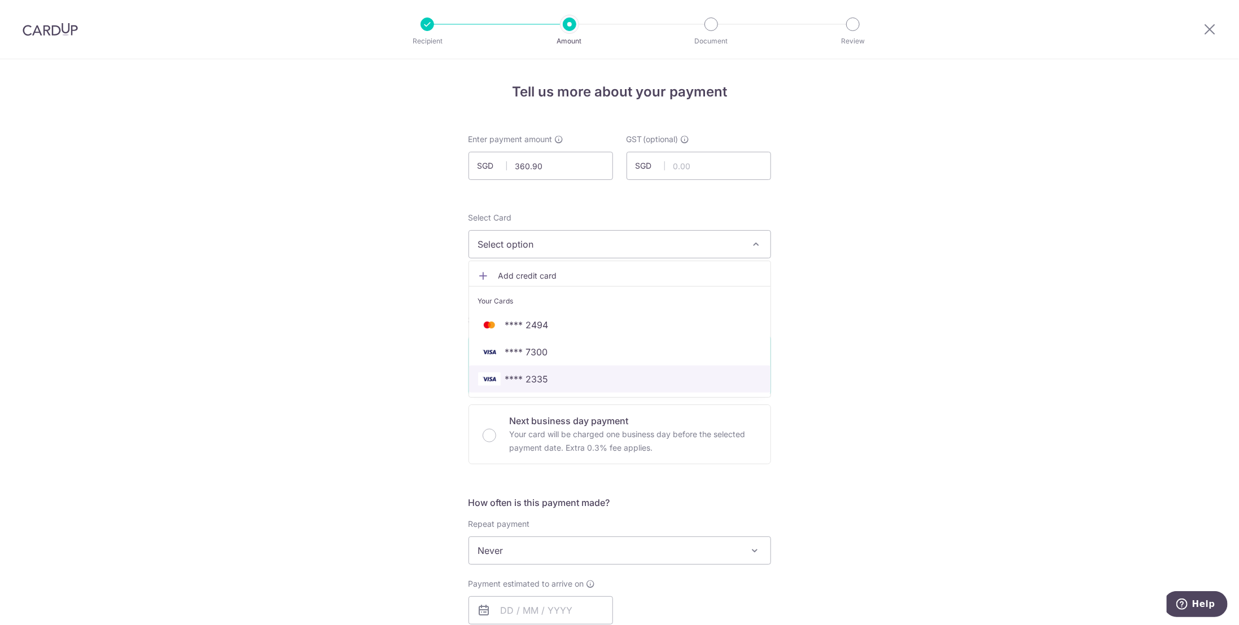
drag, startPoint x: 557, startPoint y: 384, endPoint x: 477, endPoint y: 363, distance: 82.8
click at [557, 383] on span "**** 2335" at bounding box center [619, 379] width 283 height 14
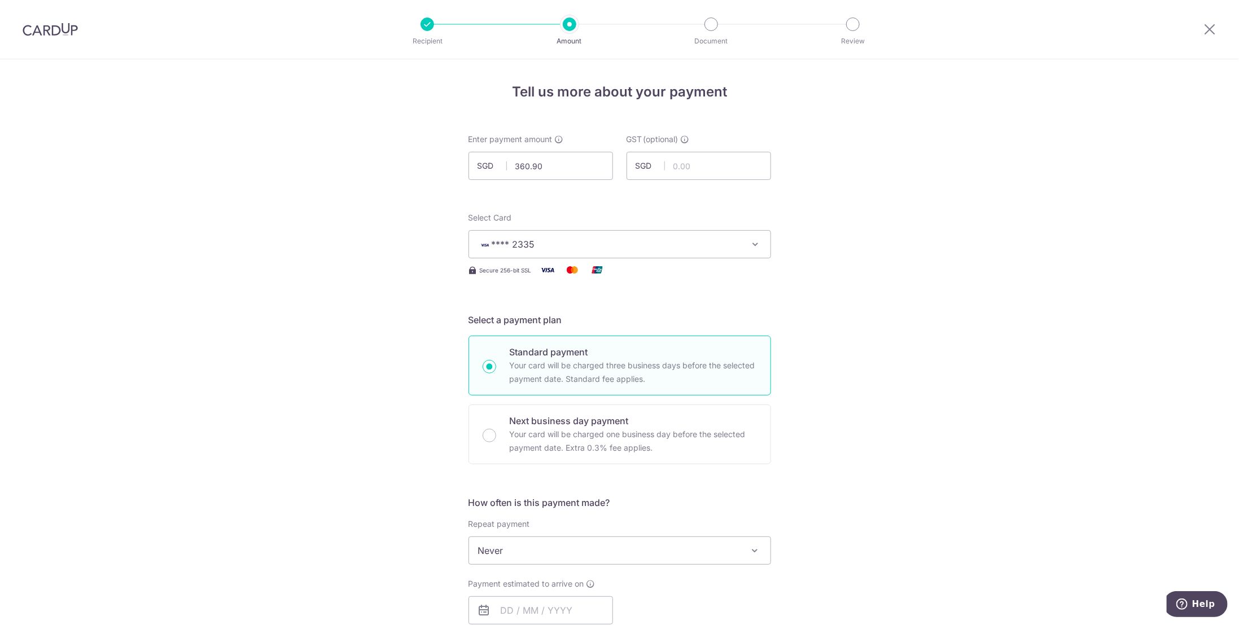
click at [361, 331] on div "Tell us more about your payment Enter payment amount SGD 360.90 360.90 GST (opt…" at bounding box center [619, 607] width 1239 height 1097
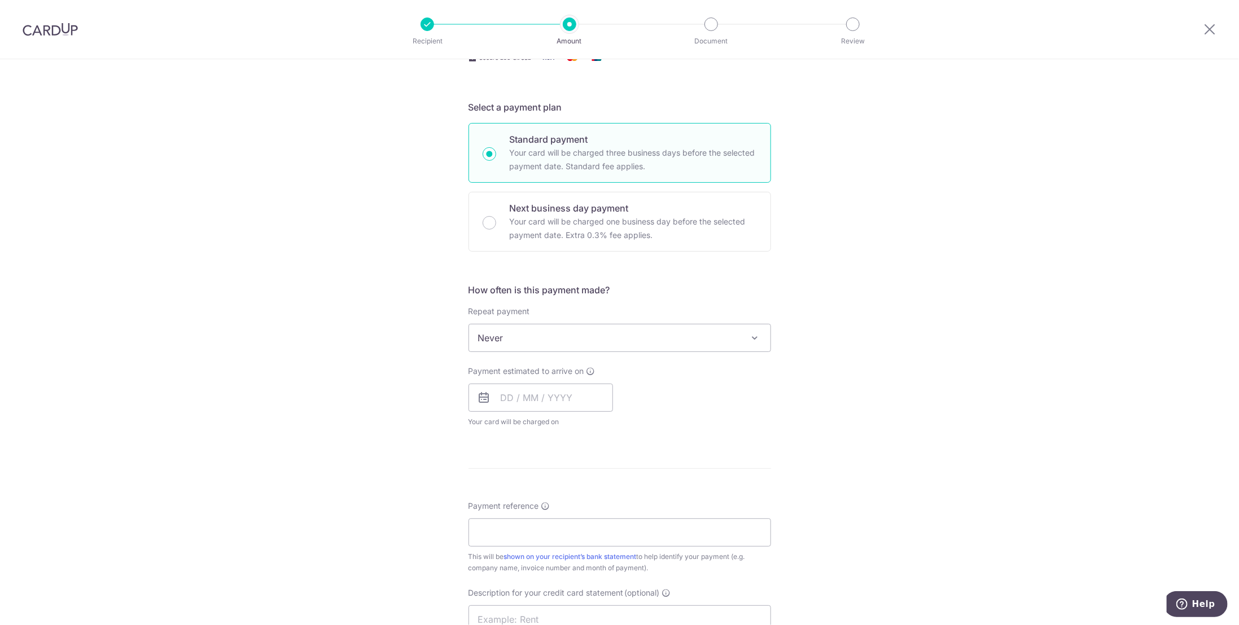
scroll to position [226, 0]
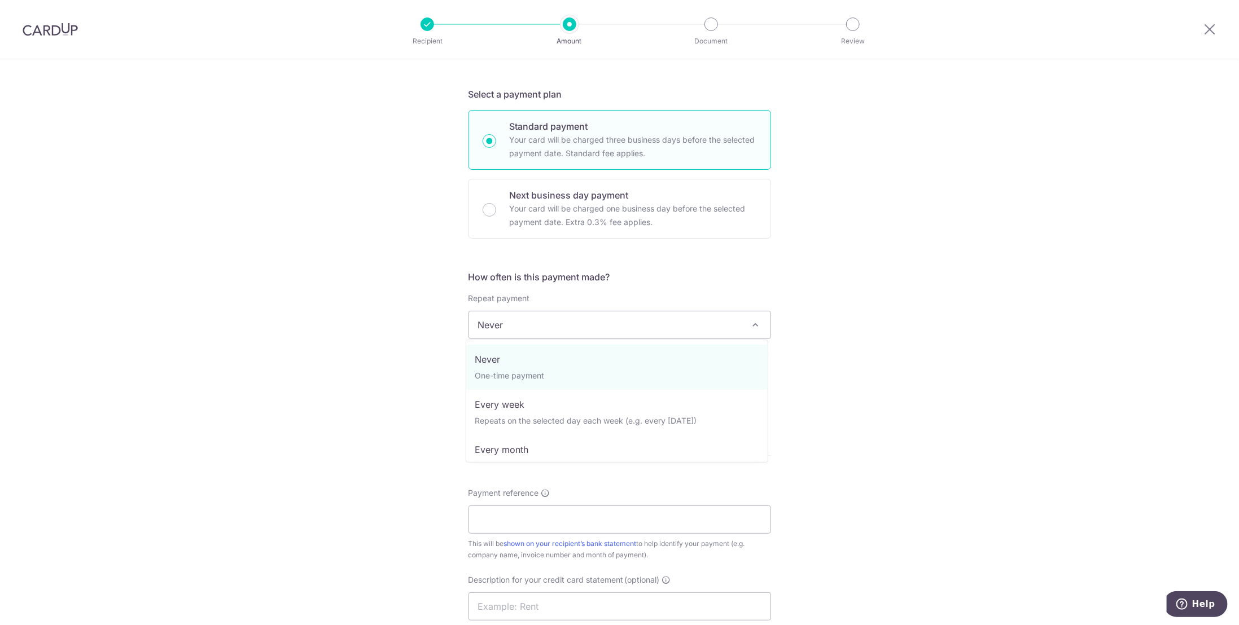
click at [540, 321] on span "Never" at bounding box center [619, 325] width 301 height 27
select select "3"
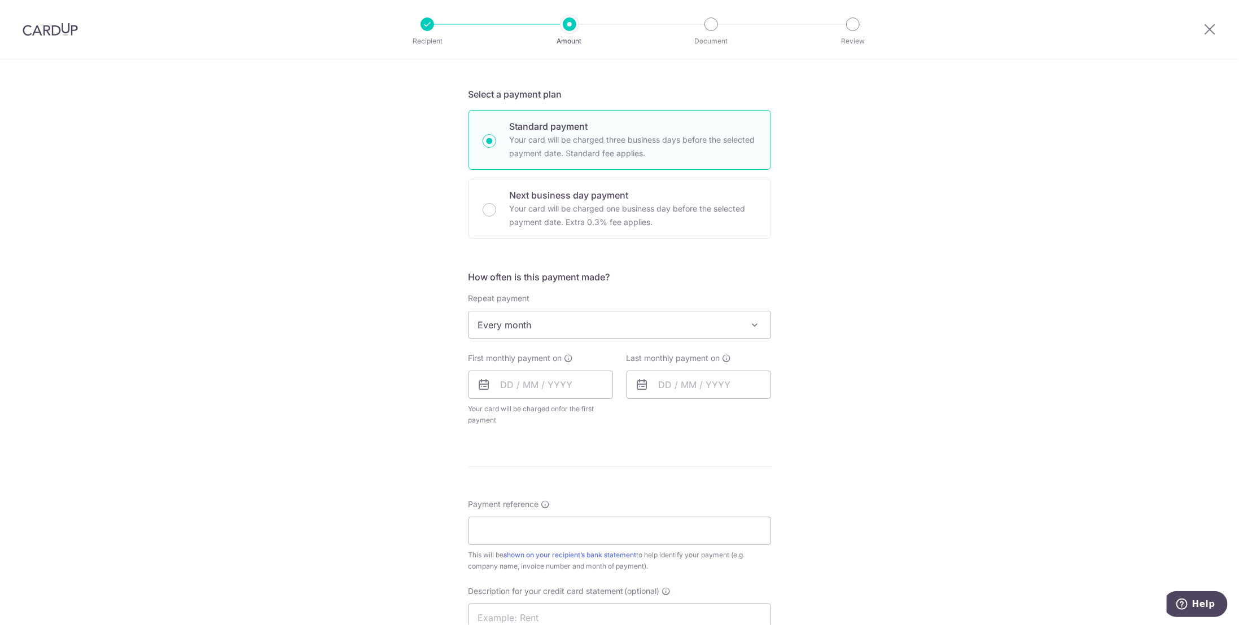
click at [332, 356] on div "Tell us more about your payment Enter payment amount SGD 360.90 360.90 GST (opt…" at bounding box center [619, 388] width 1239 height 1108
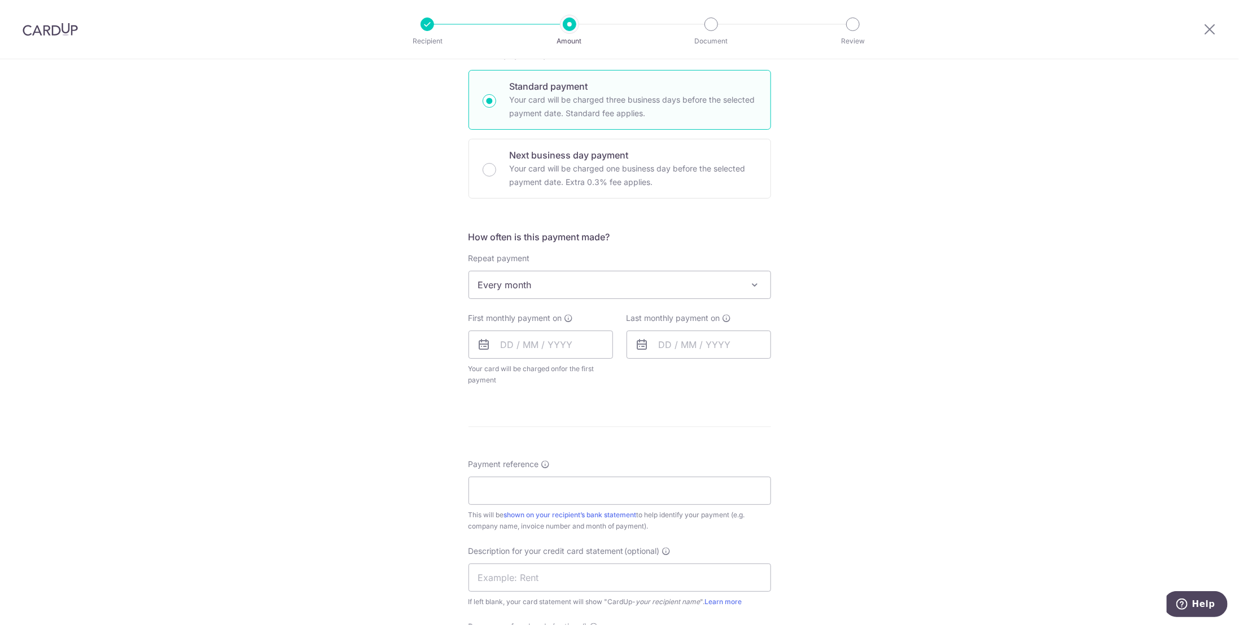
scroll to position [282, 0]
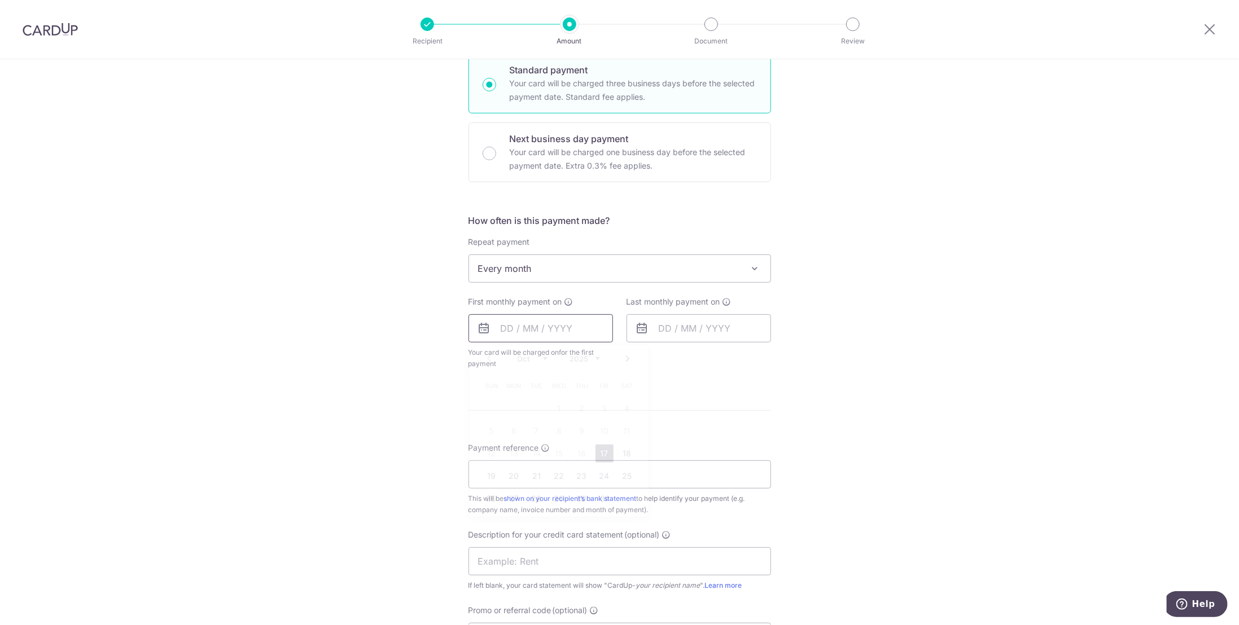
click at [512, 328] on input "text" at bounding box center [540, 328] width 144 height 28
click at [603, 453] on link "17" at bounding box center [604, 454] width 18 height 18
type input "17/10/2025"
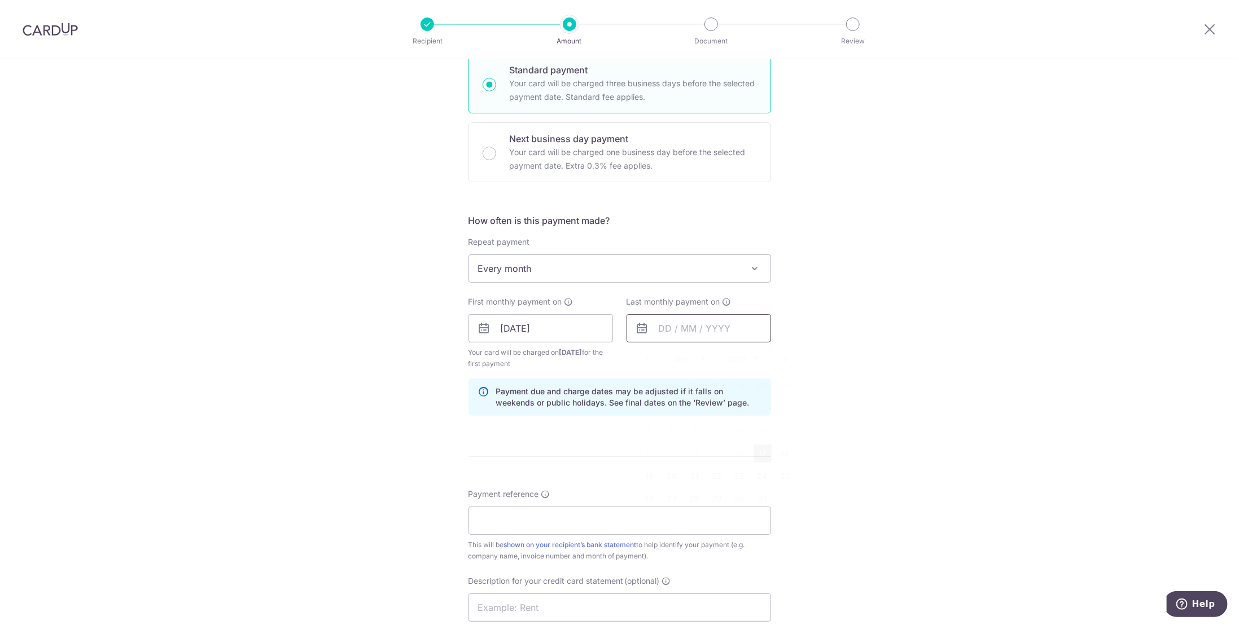
click at [671, 325] on input "text" at bounding box center [698, 328] width 144 height 28
click at [781, 355] on link "Next" at bounding box center [786, 359] width 14 height 14
click at [666, 475] on link "22" at bounding box center [672, 476] width 18 height 18
type input "22/12/2025"
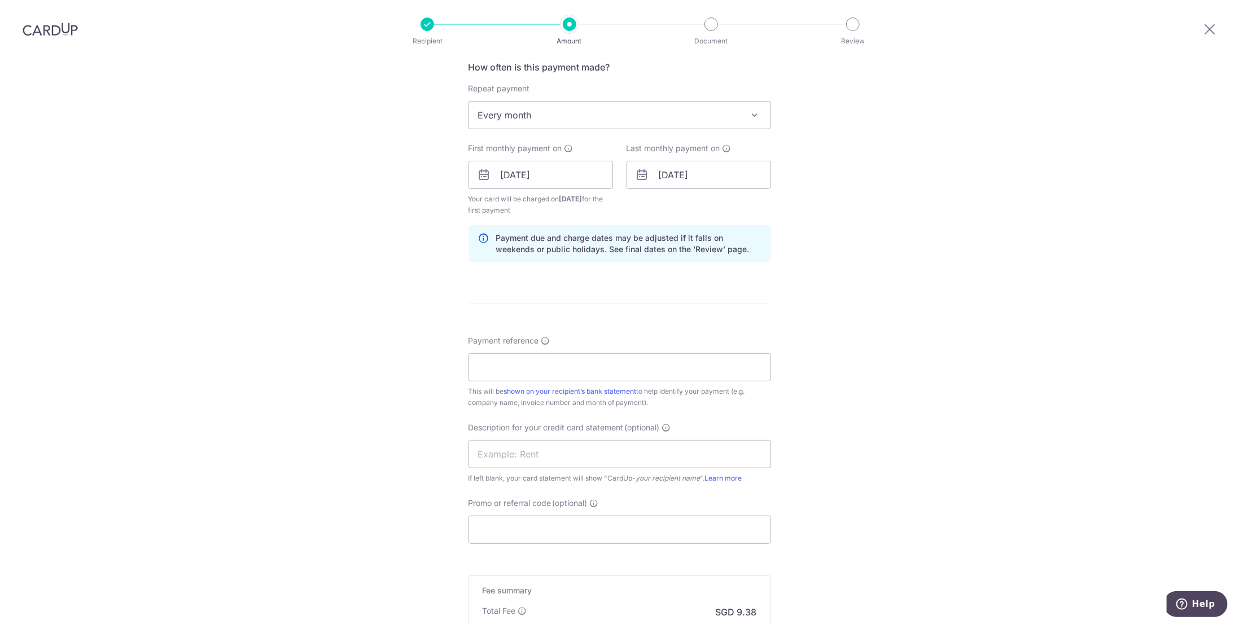
scroll to position [451, 0]
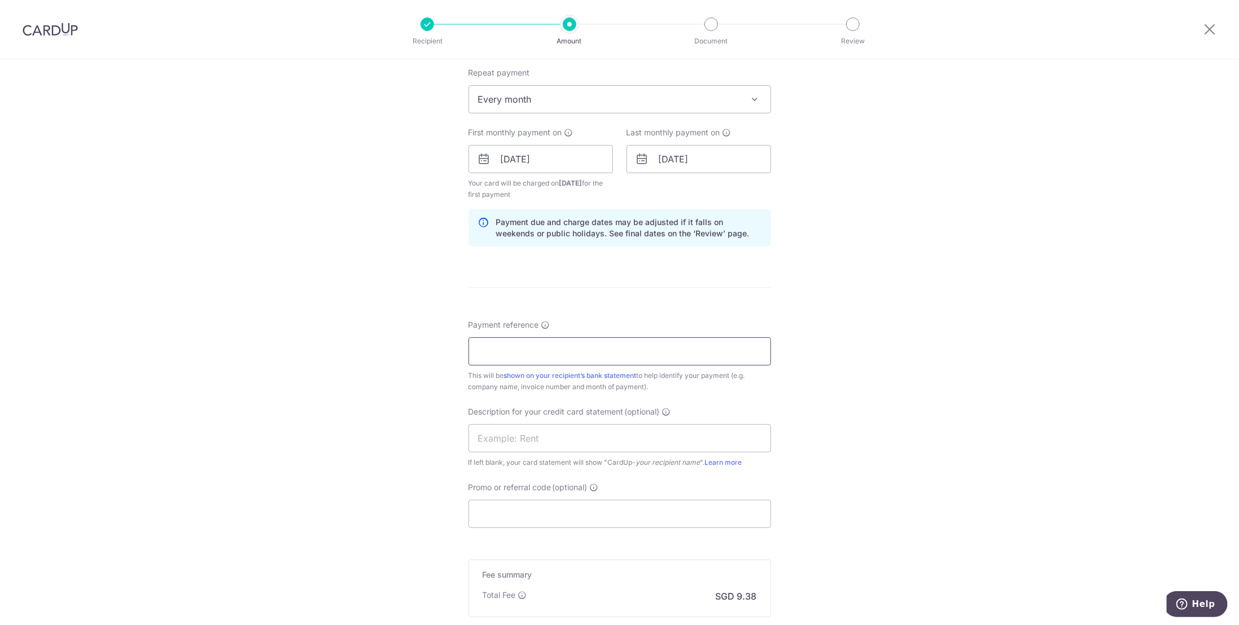
click at [493, 349] on input "Payment reference" at bounding box center [619, 351] width 302 height 28
paste input "Account No: 12130146"
type input "Account No: 12130146"
click at [345, 346] on div "Tell us more about your payment Enter payment amount SGD 360.90 360.90 GST (opt…" at bounding box center [619, 185] width 1239 height 1154
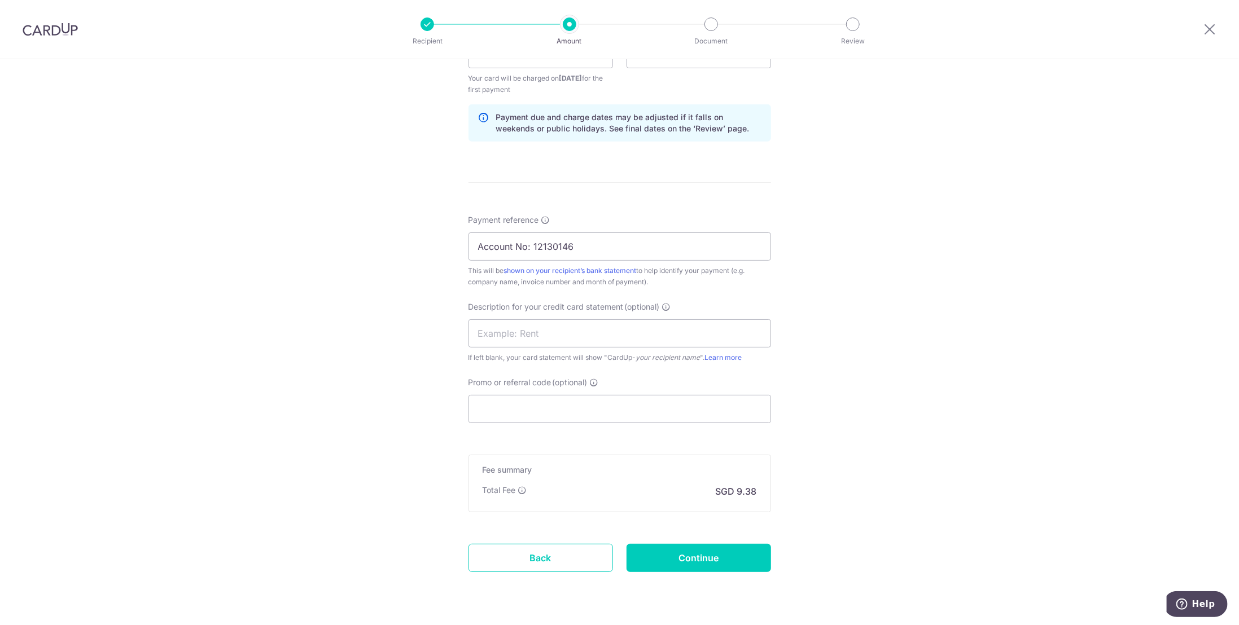
scroll to position [564, 0]
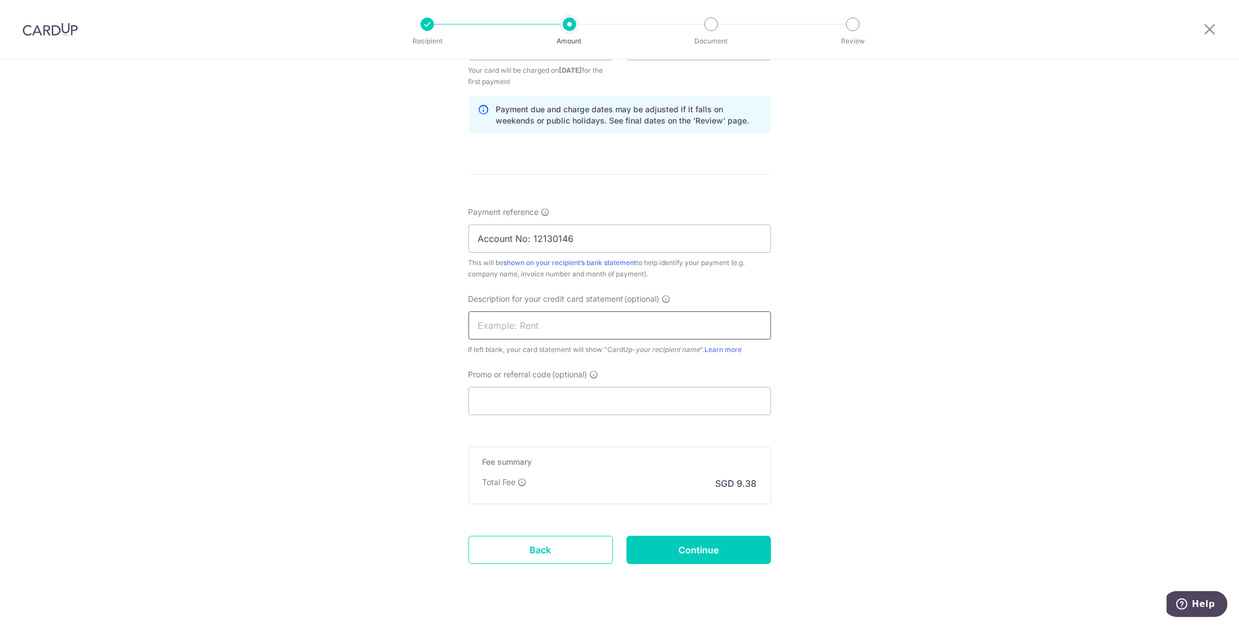
click at [503, 322] on input "text" at bounding box center [619, 326] width 302 height 28
type input "MOYA Copier Sep"
click at [380, 360] on div "Tell us more about your payment Enter payment amount SGD 360.90 360.90 GST (opt…" at bounding box center [619, 72] width 1239 height 1154
click at [484, 394] on input "Promo or referral code (optional)" at bounding box center [619, 401] width 302 height 28
paste input "BREC179"
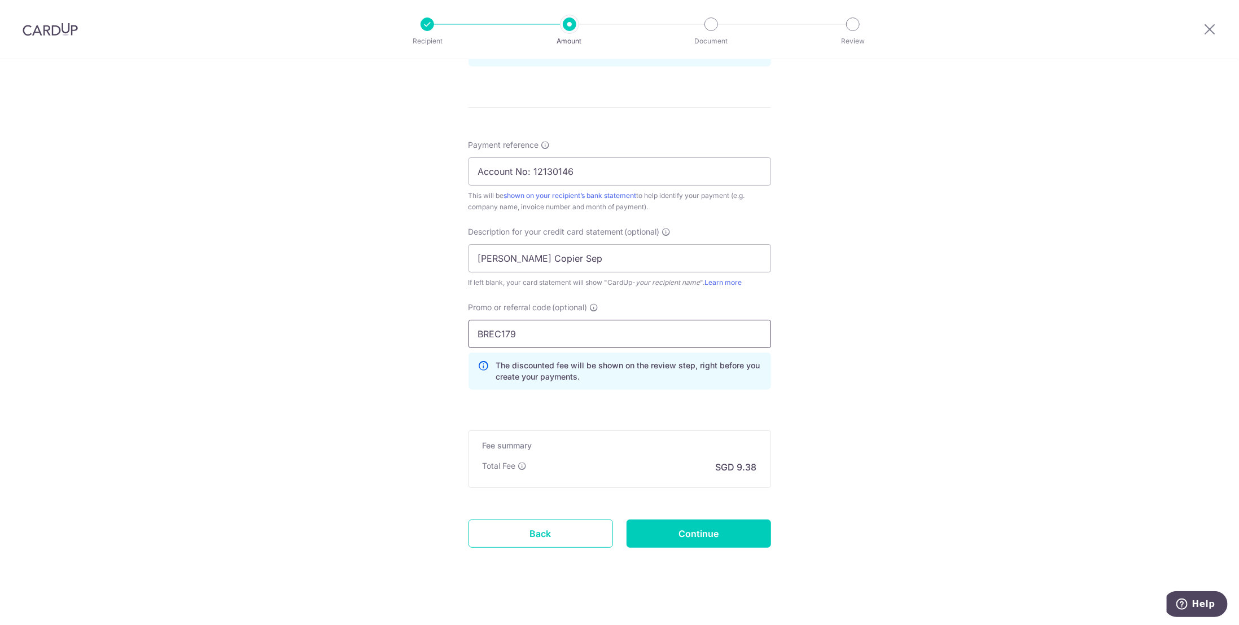
scroll to position [635, 0]
type input "BREC179"
click at [704, 525] on input "Continue" at bounding box center [698, 530] width 144 height 28
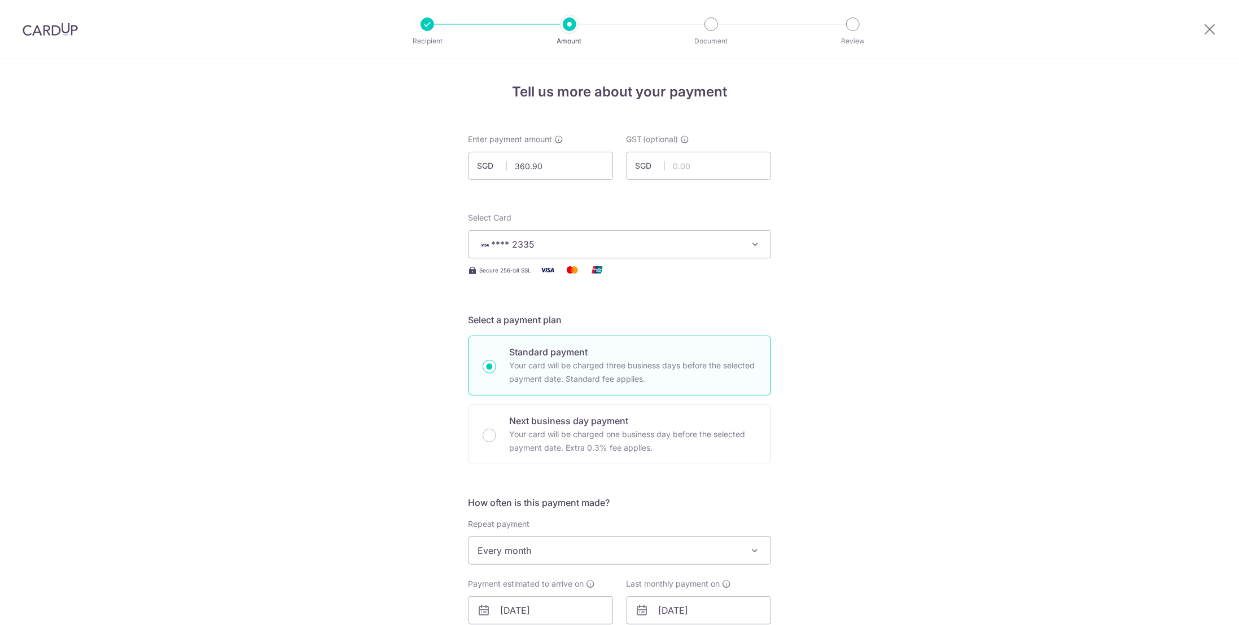
scroll to position [594, 0]
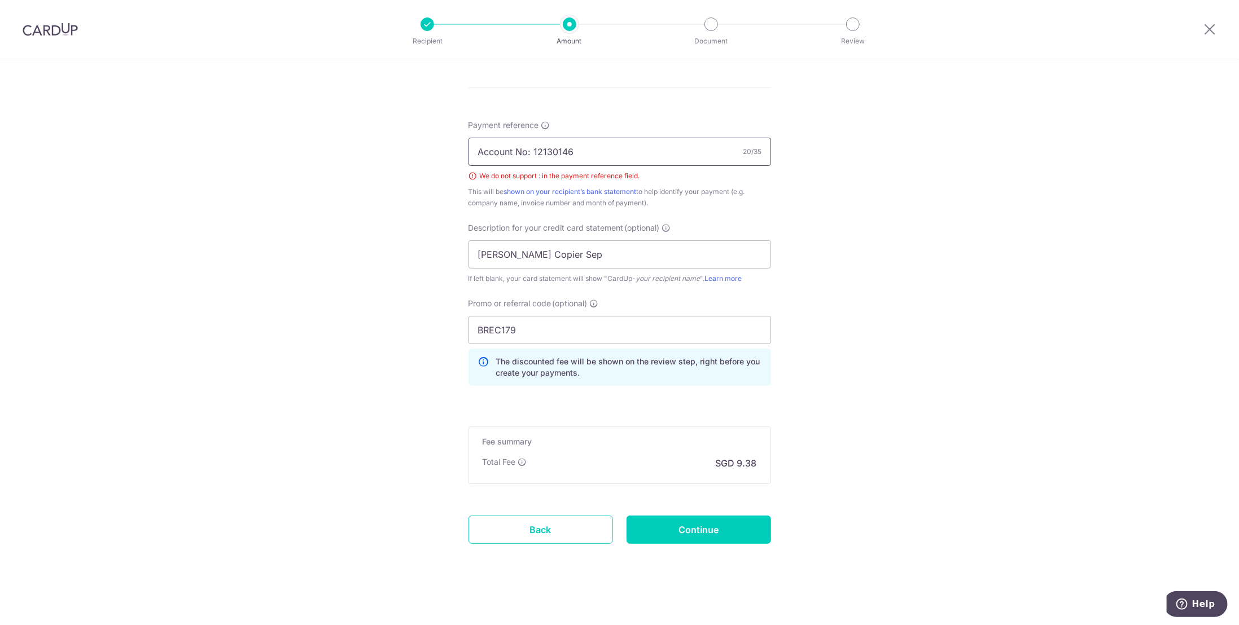
click at [527, 148] on input "Account No: 12130146" at bounding box center [619, 152] width 302 height 28
type input "Account No 12130146"
click at [1069, 237] on div "Tell us more about your payment Enter payment amount SGD 360.90 360.90 GST (opt…" at bounding box center [619, 47] width 1239 height 1163
click at [673, 523] on input "Continue" at bounding box center [698, 530] width 144 height 28
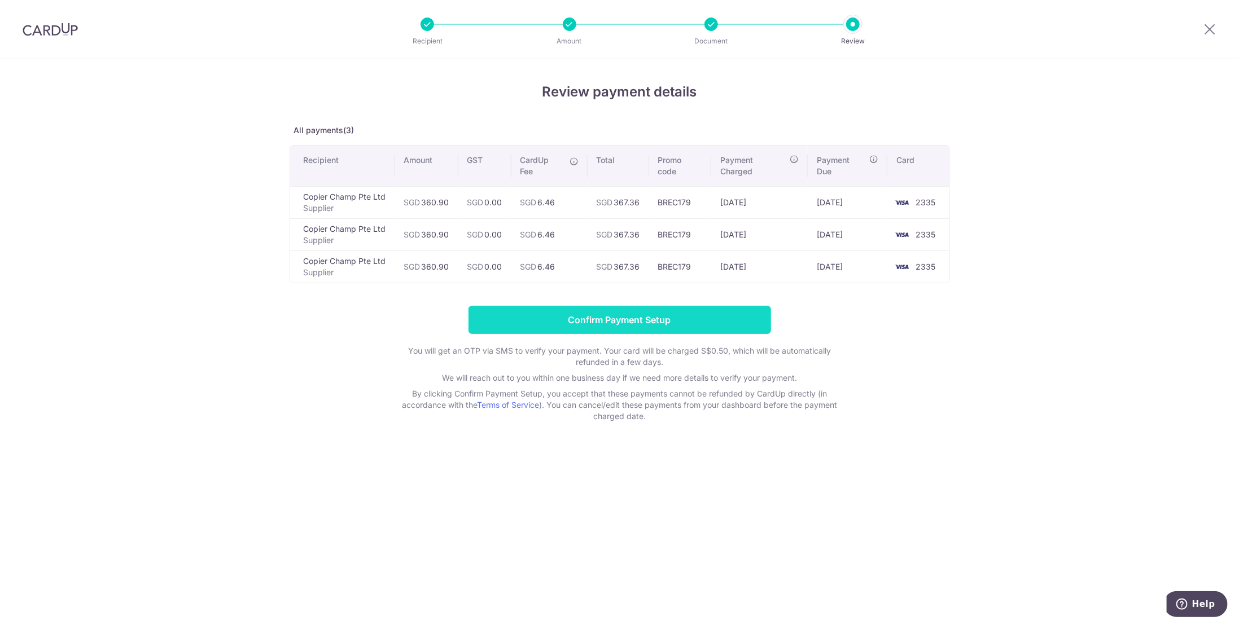
click at [655, 316] on input "Confirm Payment Setup" at bounding box center [619, 320] width 302 height 28
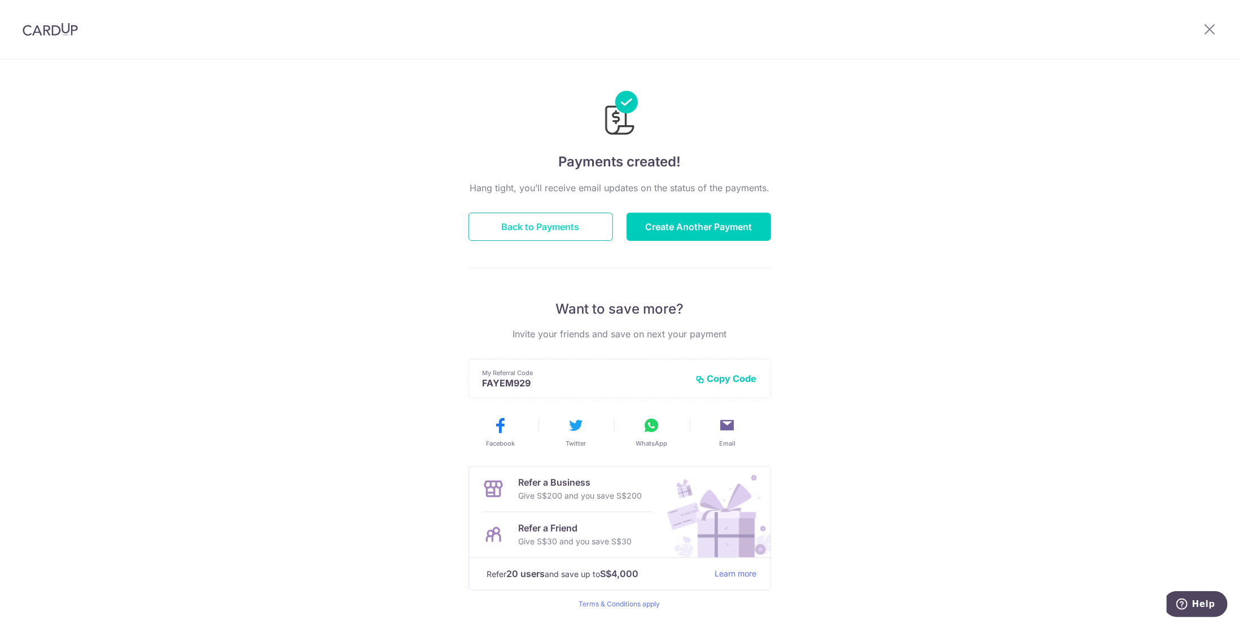
click at [560, 226] on button "Back to Payments" at bounding box center [540, 227] width 144 height 28
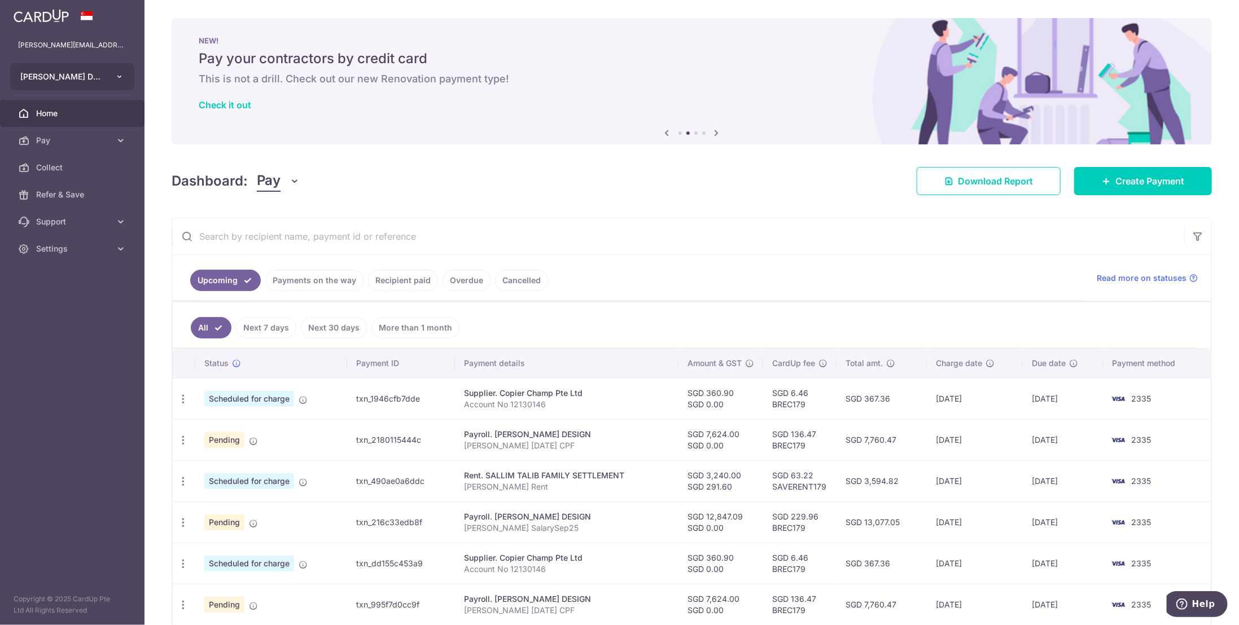
click at [119, 75] on icon "button" at bounding box center [119, 76] width 9 height 9
click at [117, 77] on icon "button" at bounding box center [119, 76] width 9 height 9
click at [115, 250] on icon at bounding box center [120, 248] width 11 height 11
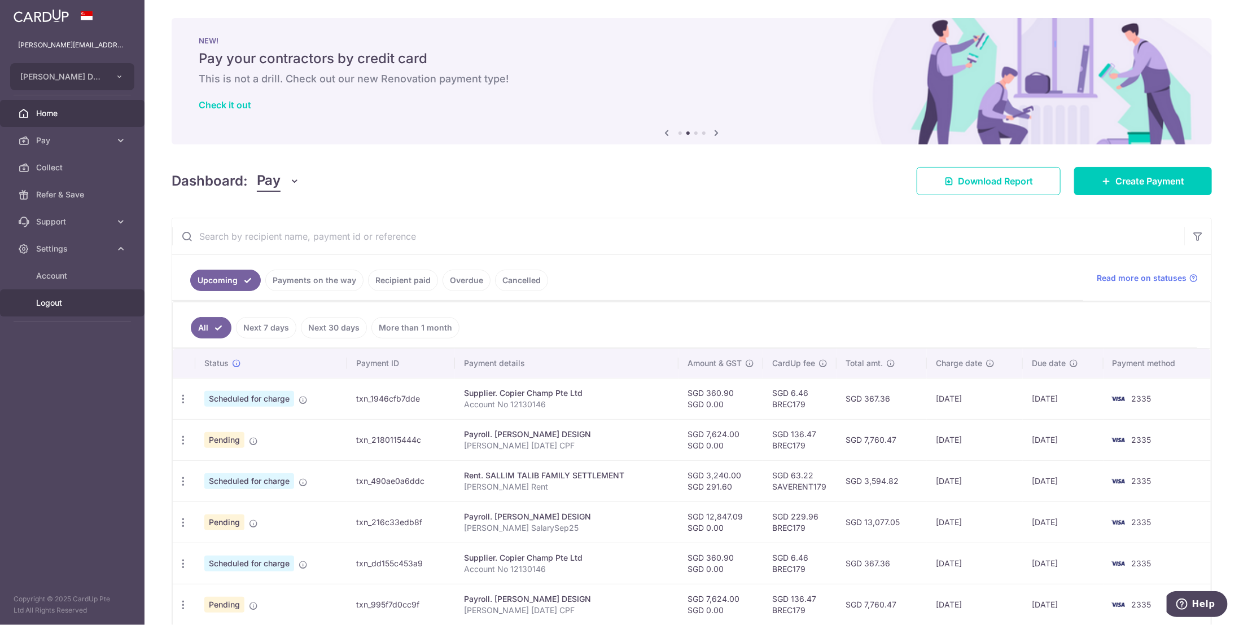
click at [59, 304] on span "Logout" at bounding box center [73, 302] width 74 height 11
